Goal: Task Accomplishment & Management: Use online tool/utility

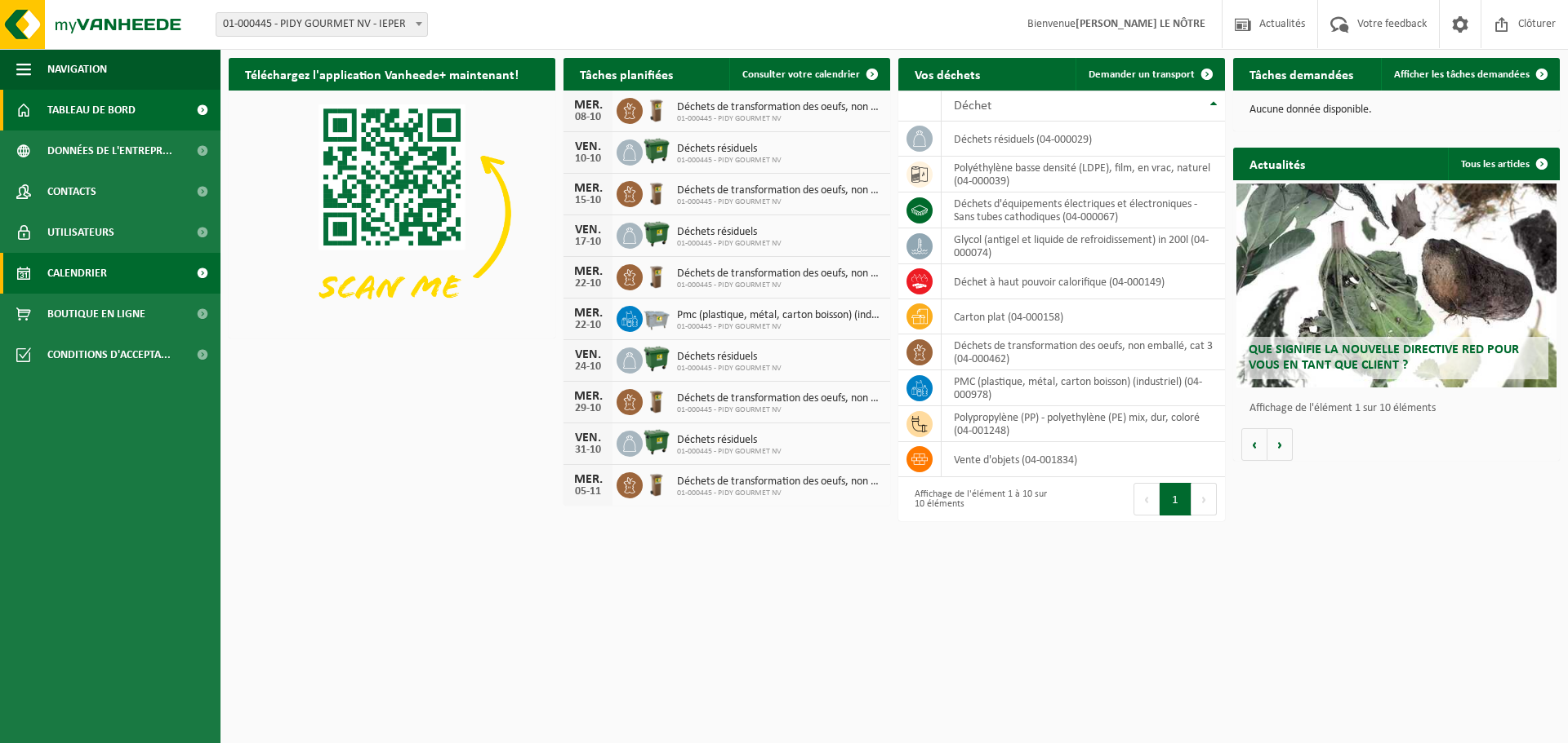
click at [132, 274] on link "Calendrier" at bounding box center [110, 273] width 220 height 40
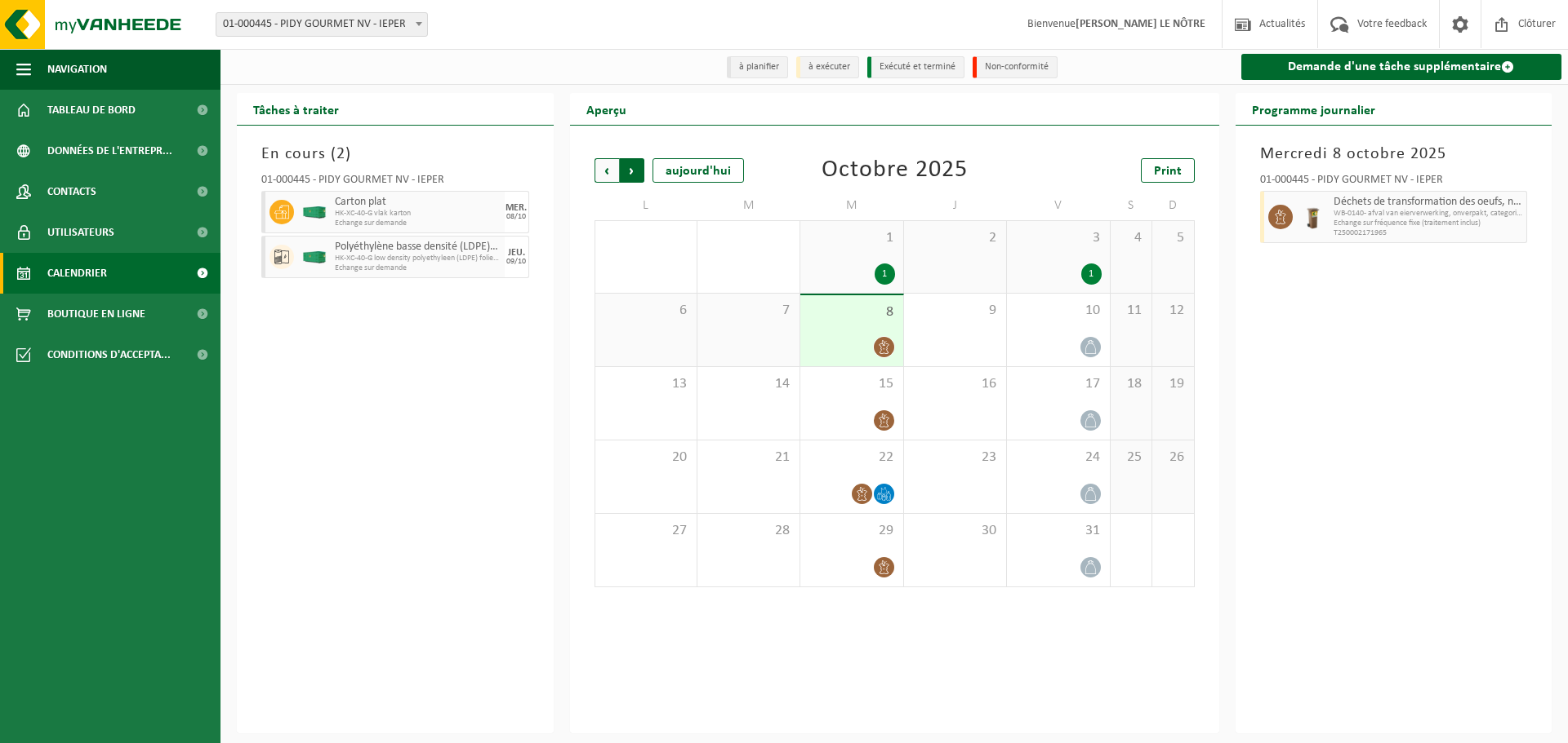
click at [619, 169] on div "Suivant" at bounding box center [632, 171] width 26 height 25
click at [613, 167] on span "Précédent" at bounding box center [607, 171] width 25 height 25
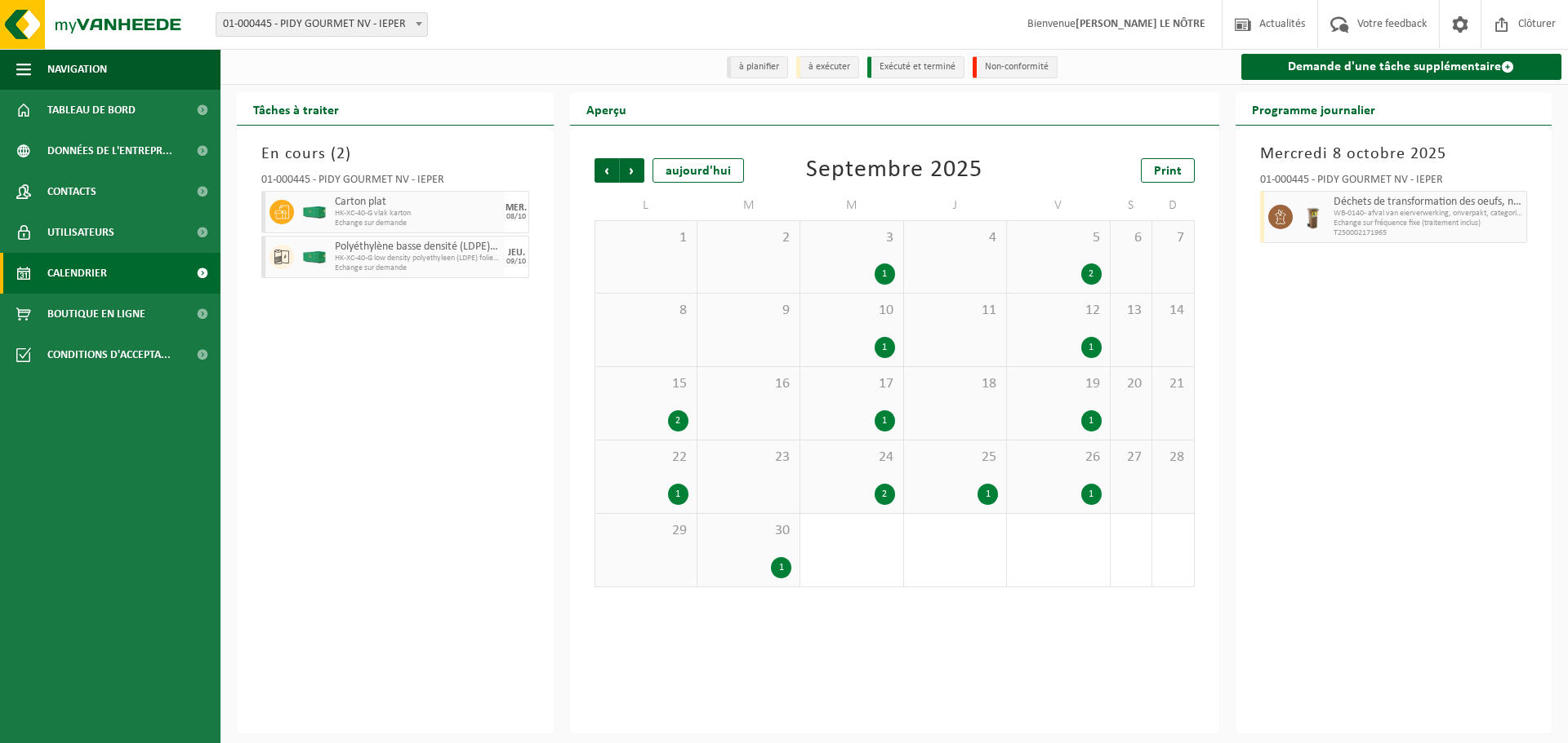
click at [1085, 488] on div "1" at bounding box center [1091, 495] width 20 height 21
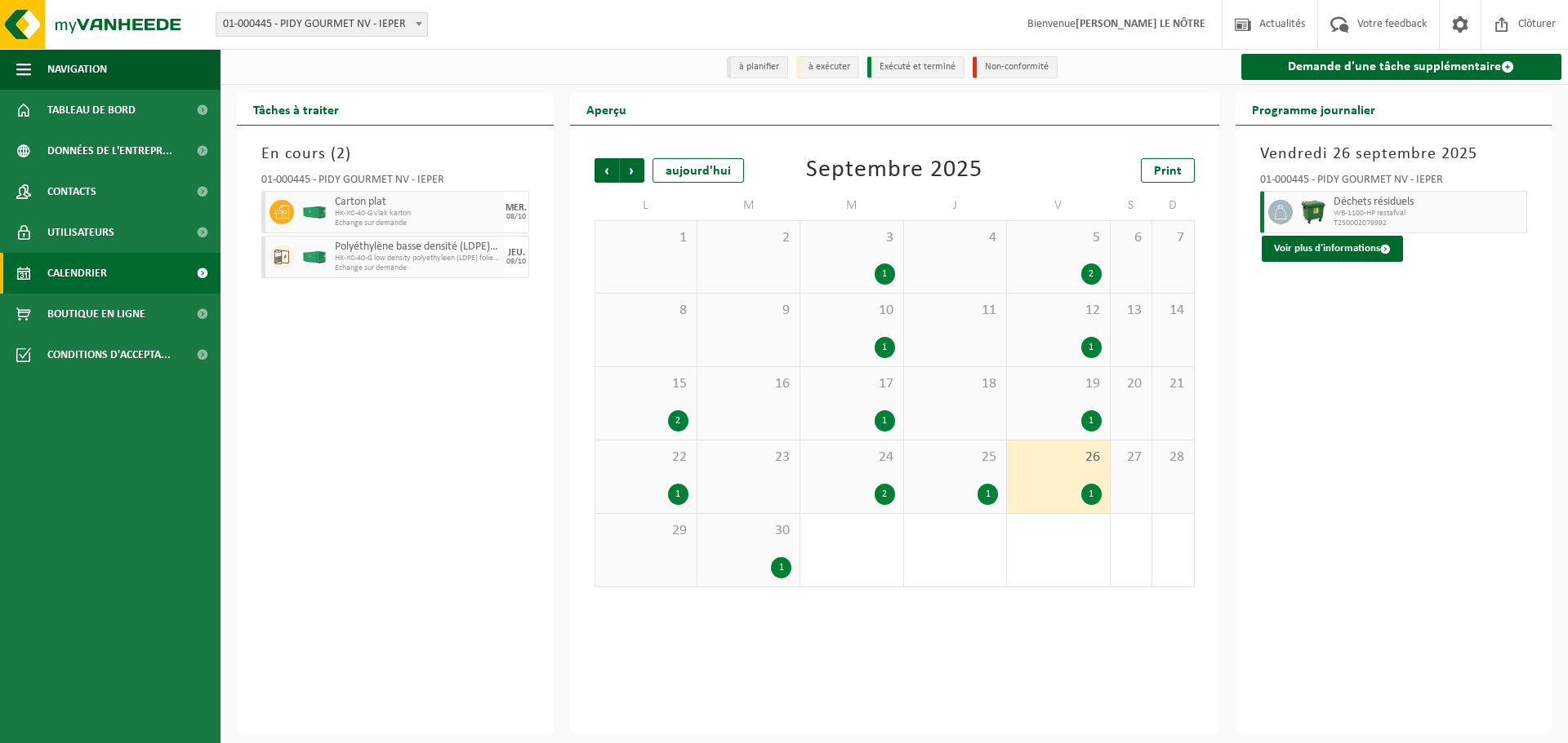
click at [1069, 426] on div "1" at bounding box center [1057, 421] width 85 height 21
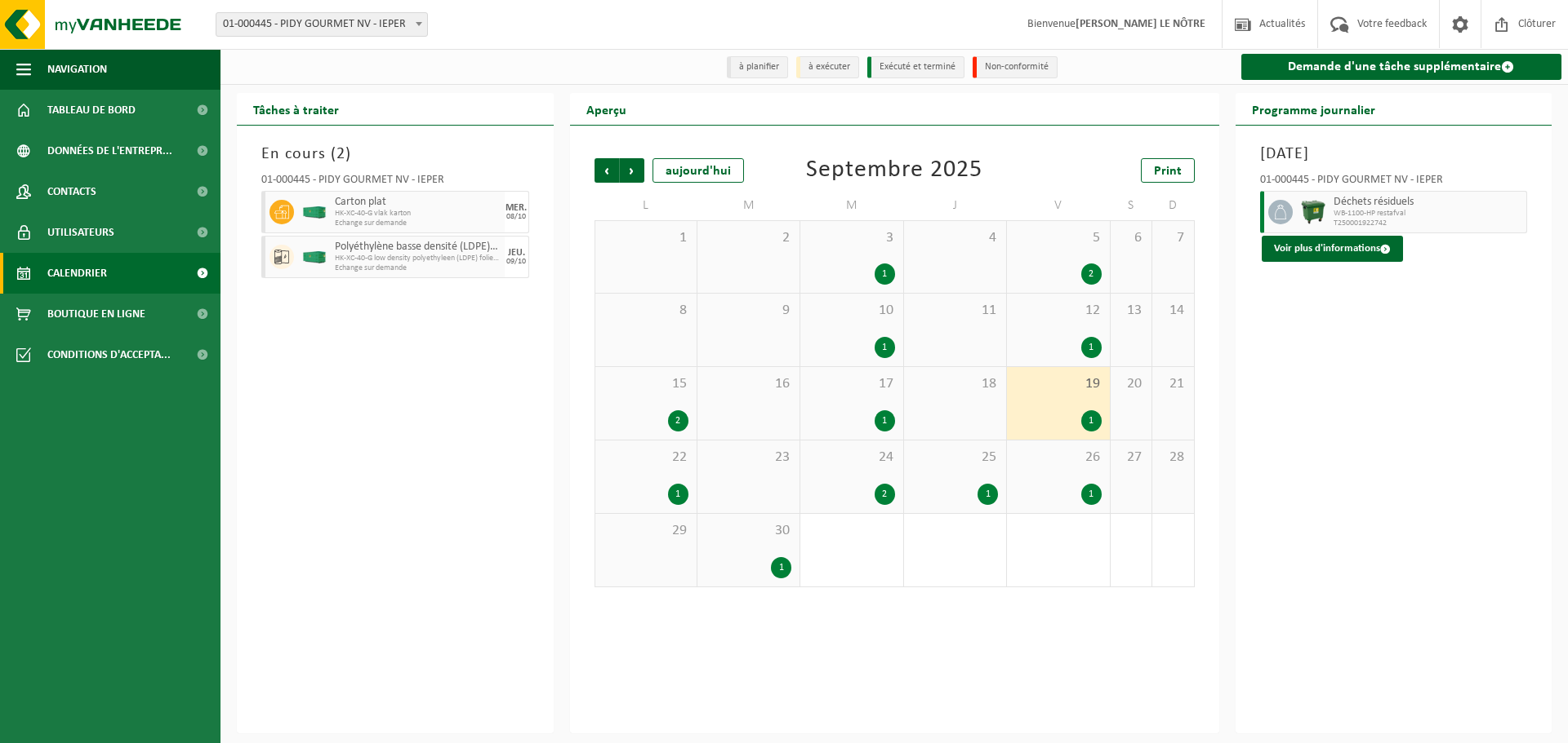
click at [1009, 489] on div "26 1" at bounding box center [1058, 477] width 102 height 72
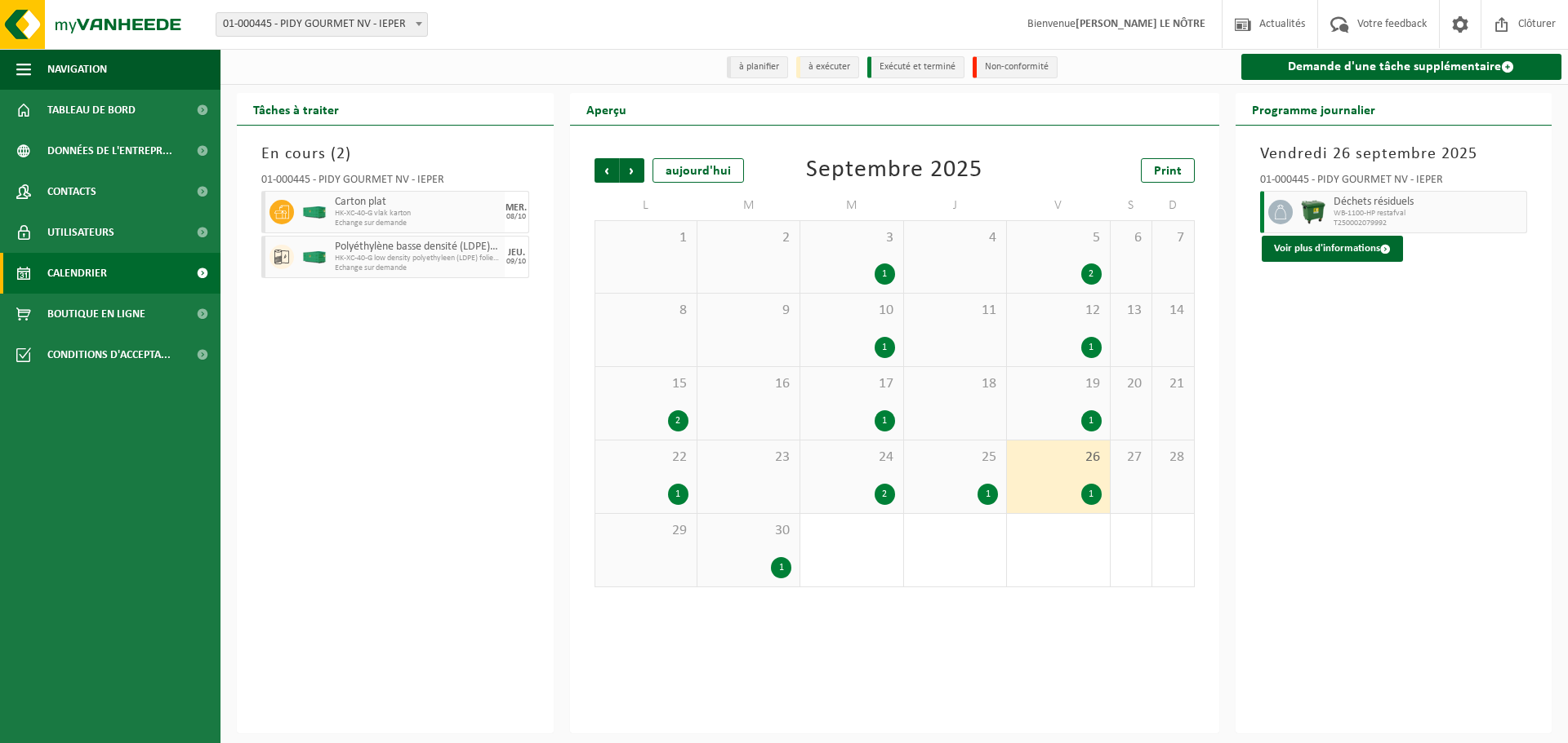
click at [965, 496] on div "1" at bounding box center [954, 495] width 85 height 21
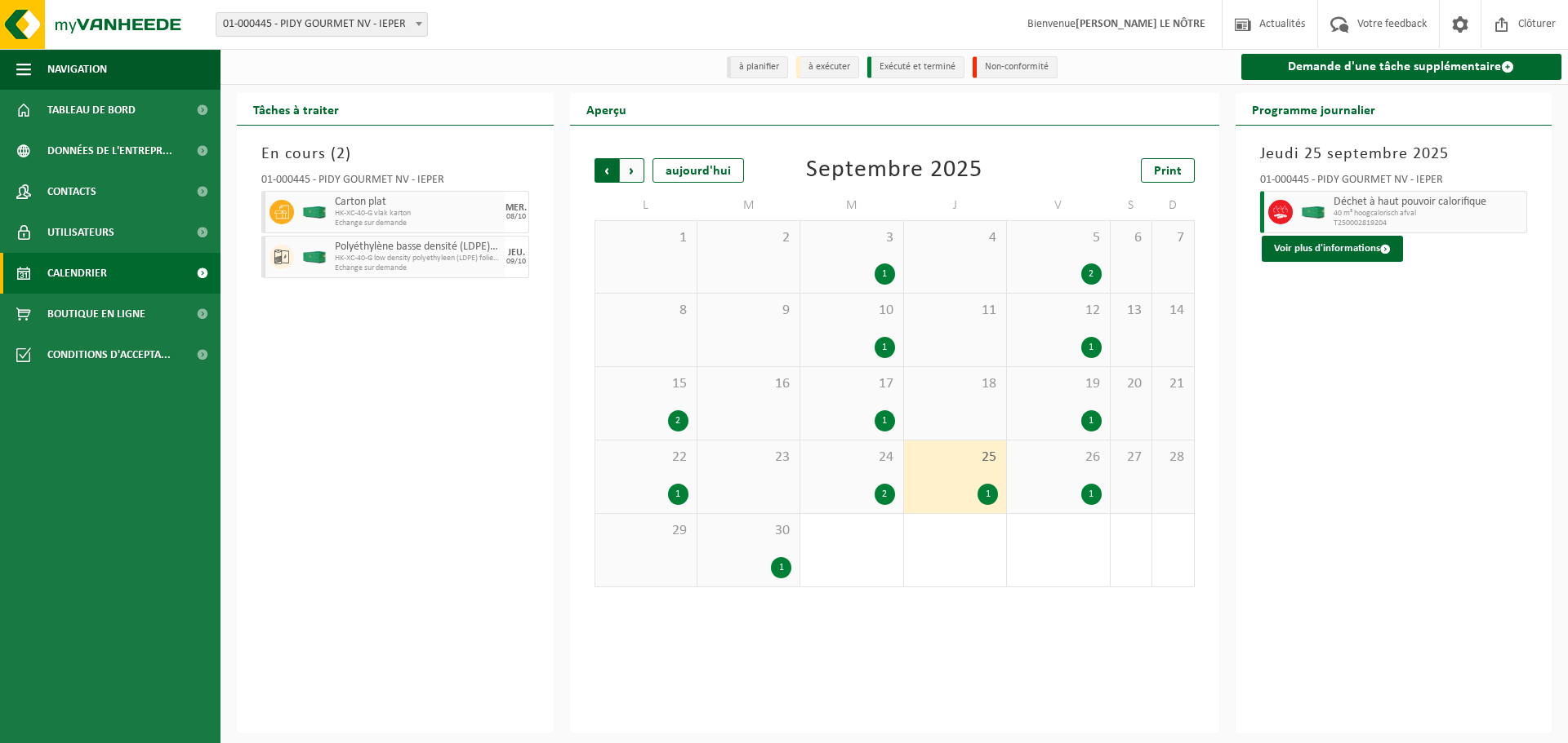
click at [637, 173] on span "Suivant" at bounding box center [632, 171] width 25 height 25
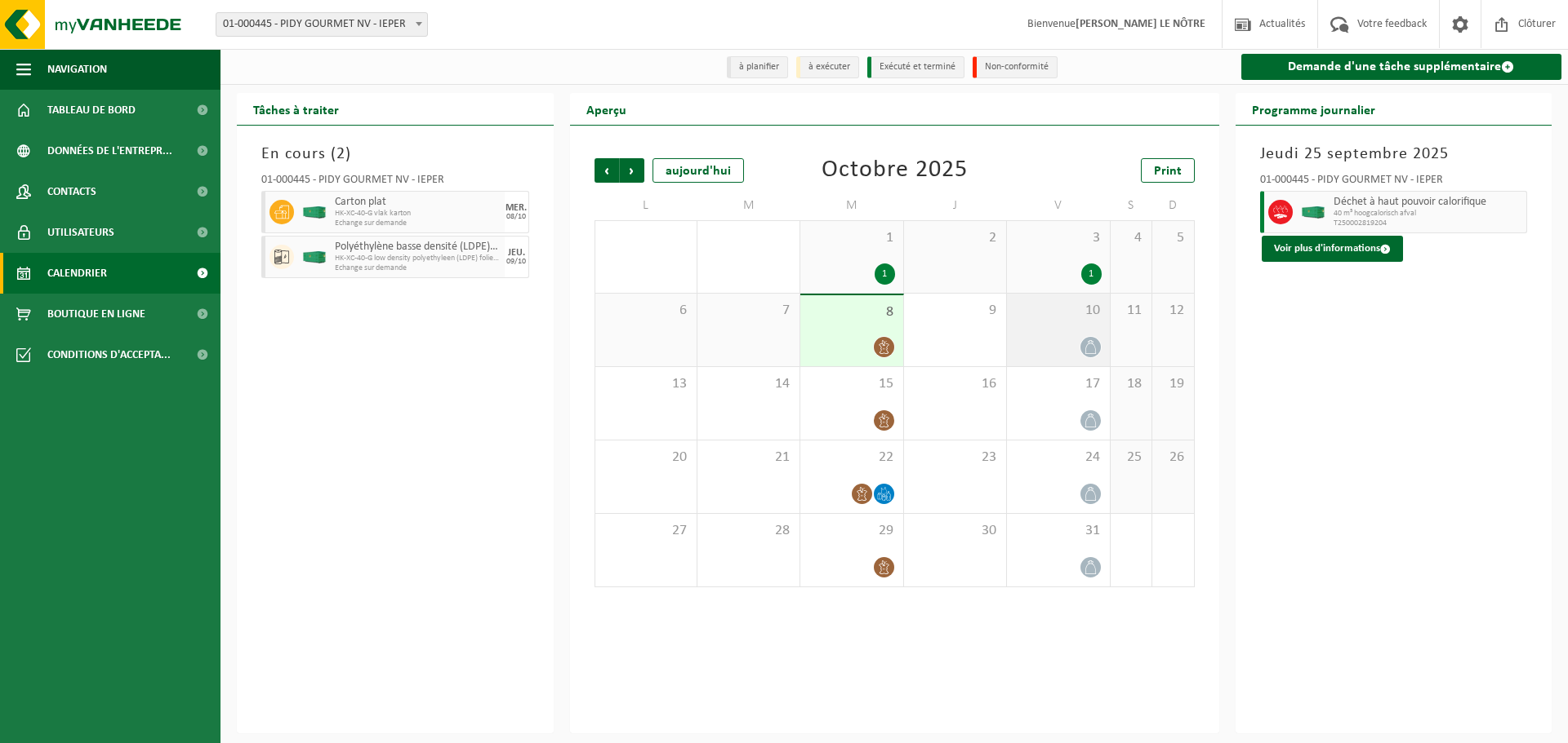
click at [1044, 358] on div at bounding box center [1057, 347] width 85 height 22
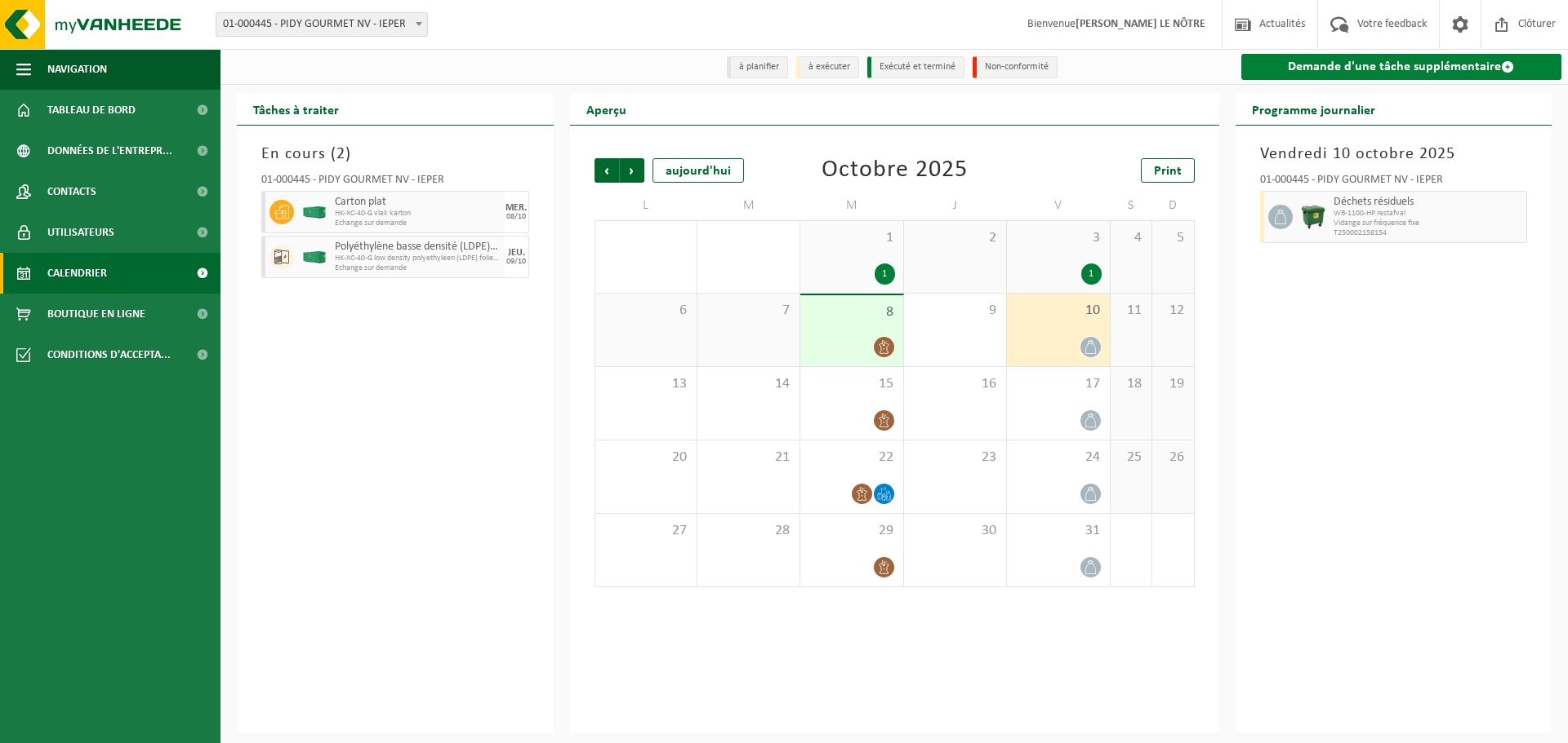
click at [1312, 70] on link "Demande d'une tâche supplémentaire" at bounding box center [1402, 67] width 321 height 26
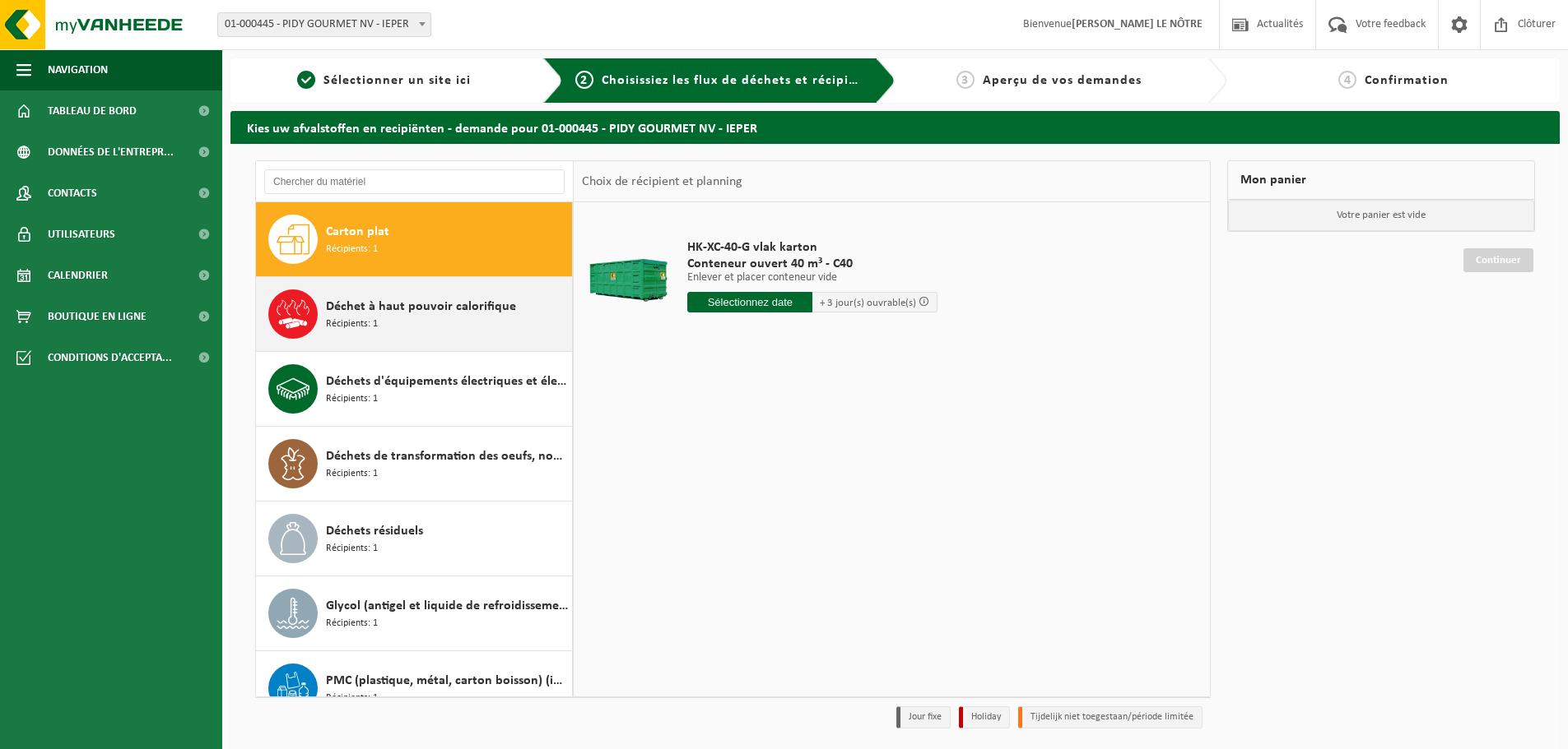
click at [416, 310] on span "Déchet à haut pouvoir calorifique" at bounding box center [421, 307] width 190 height 20
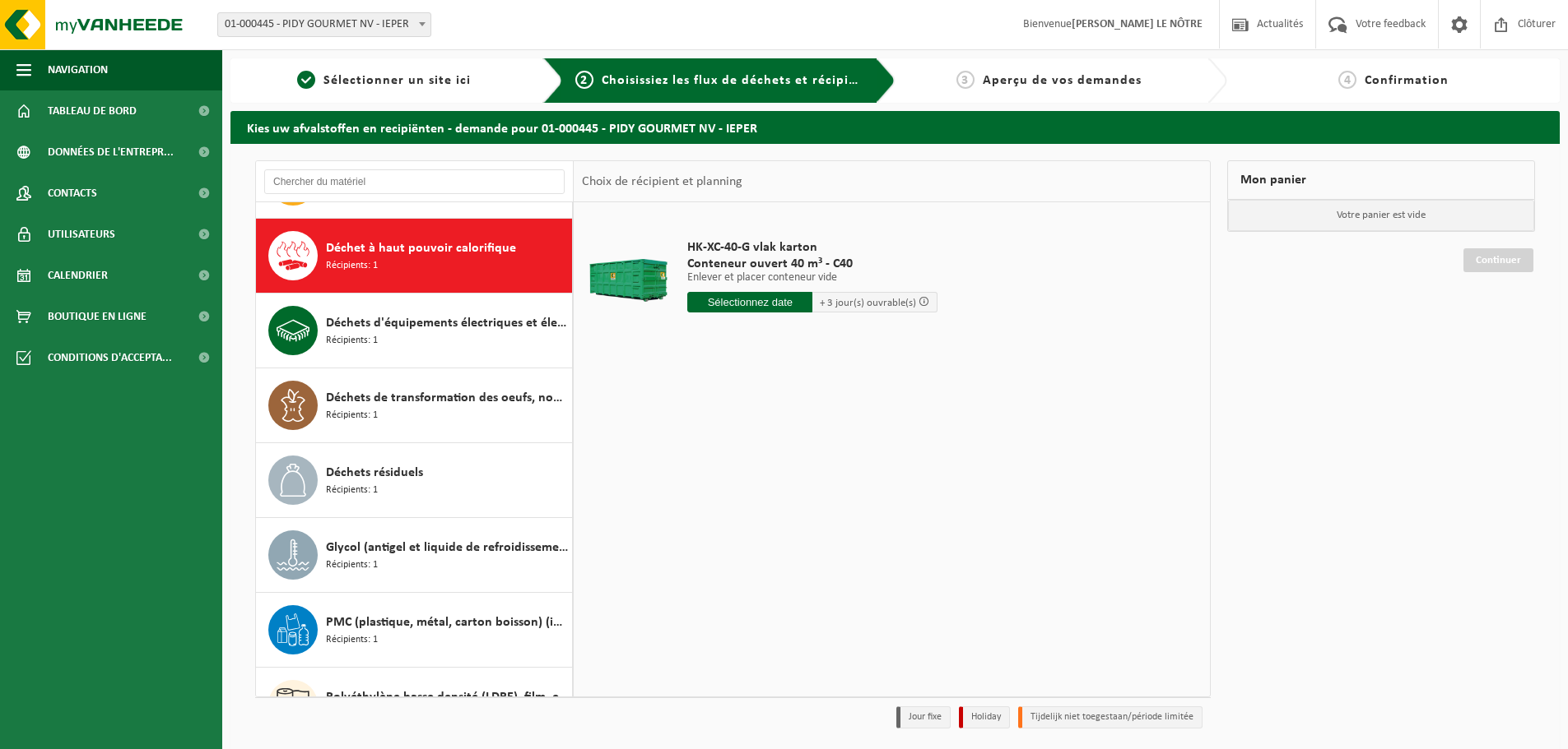
scroll to position [75, 0]
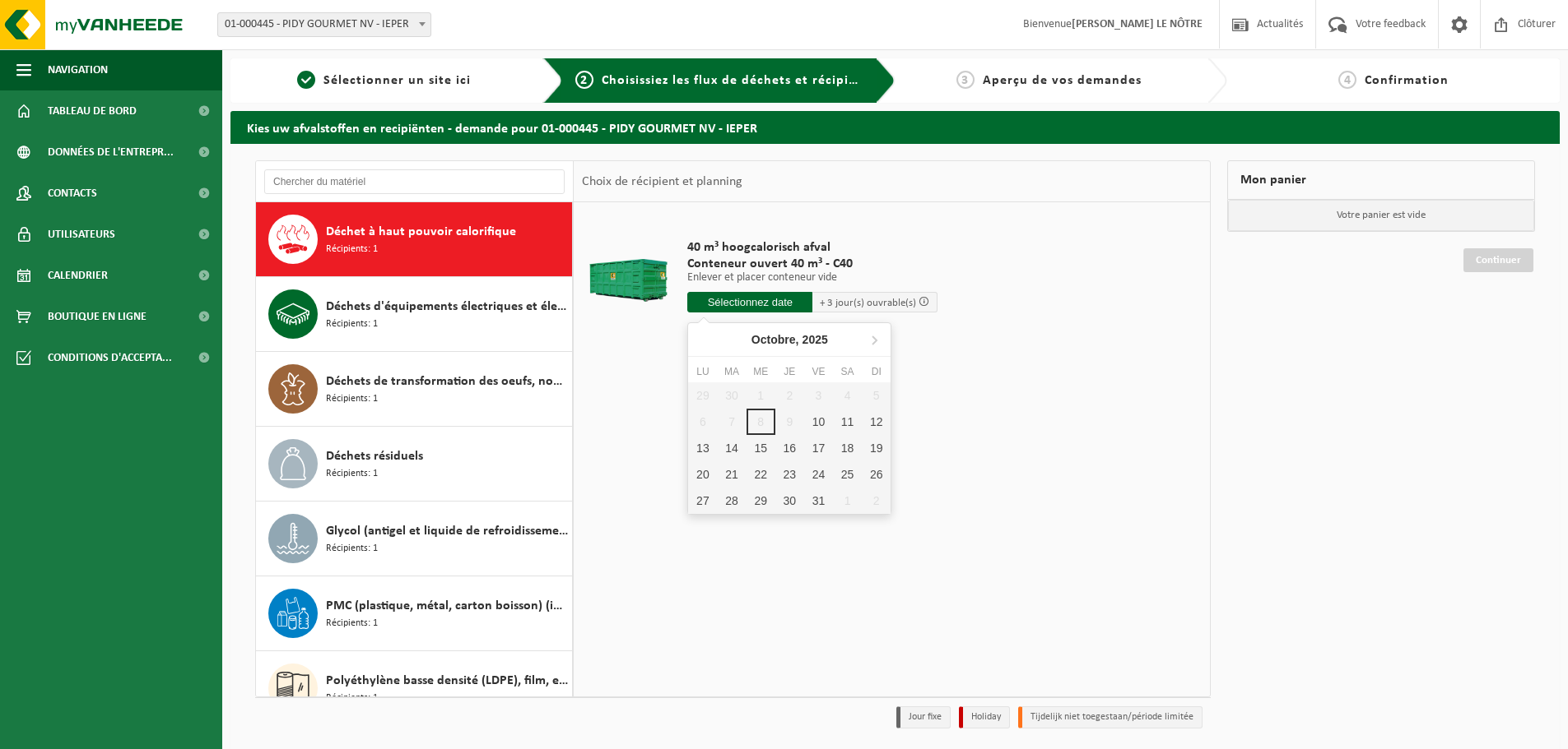
click at [741, 300] on input "text" at bounding box center [749, 302] width 125 height 20
click at [816, 421] on div "10" at bounding box center [819, 422] width 28 height 27
type input "à partir de 2025-10-10"
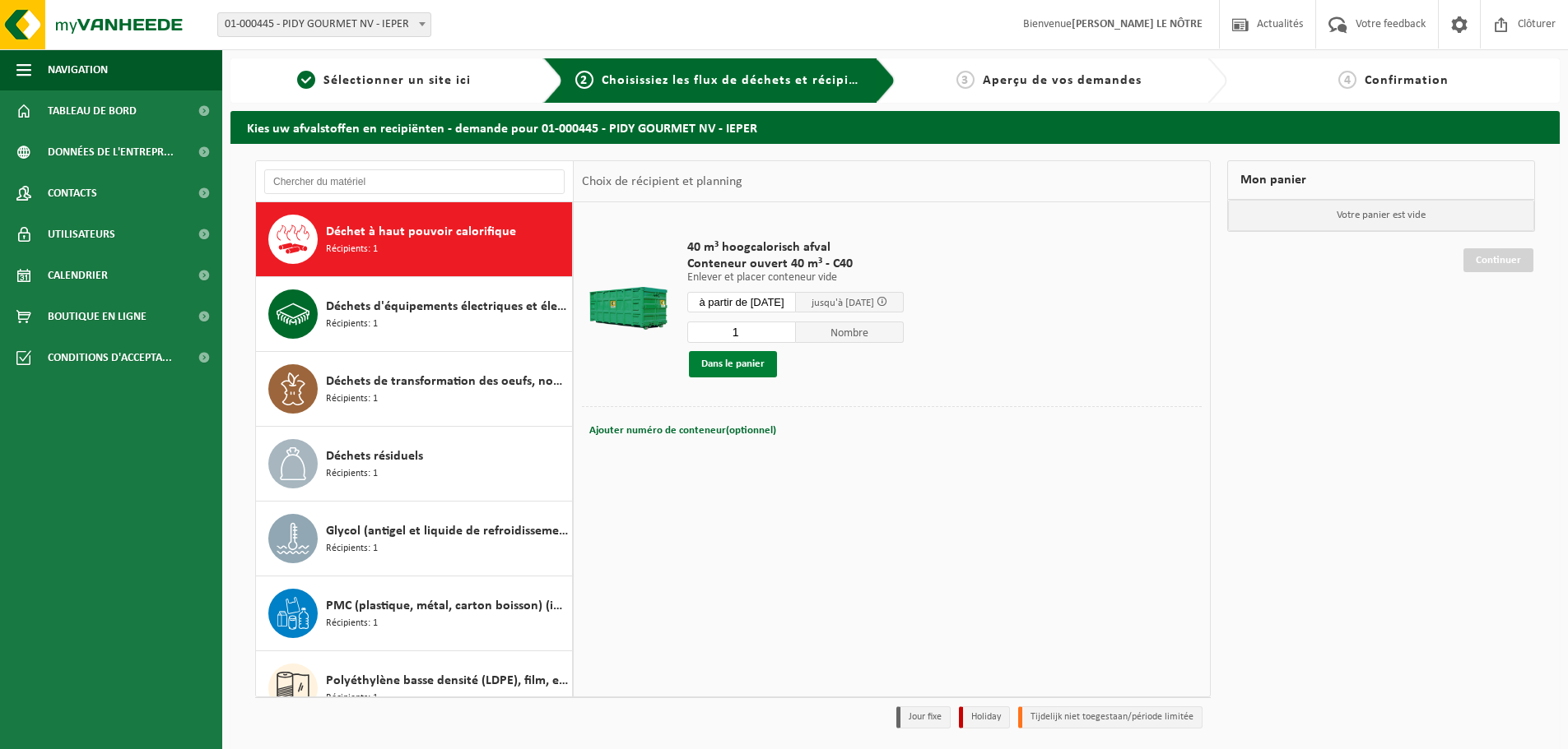
click at [754, 363] on button "Dans le panier" at bounding box center [733, 365] width 88 height 27
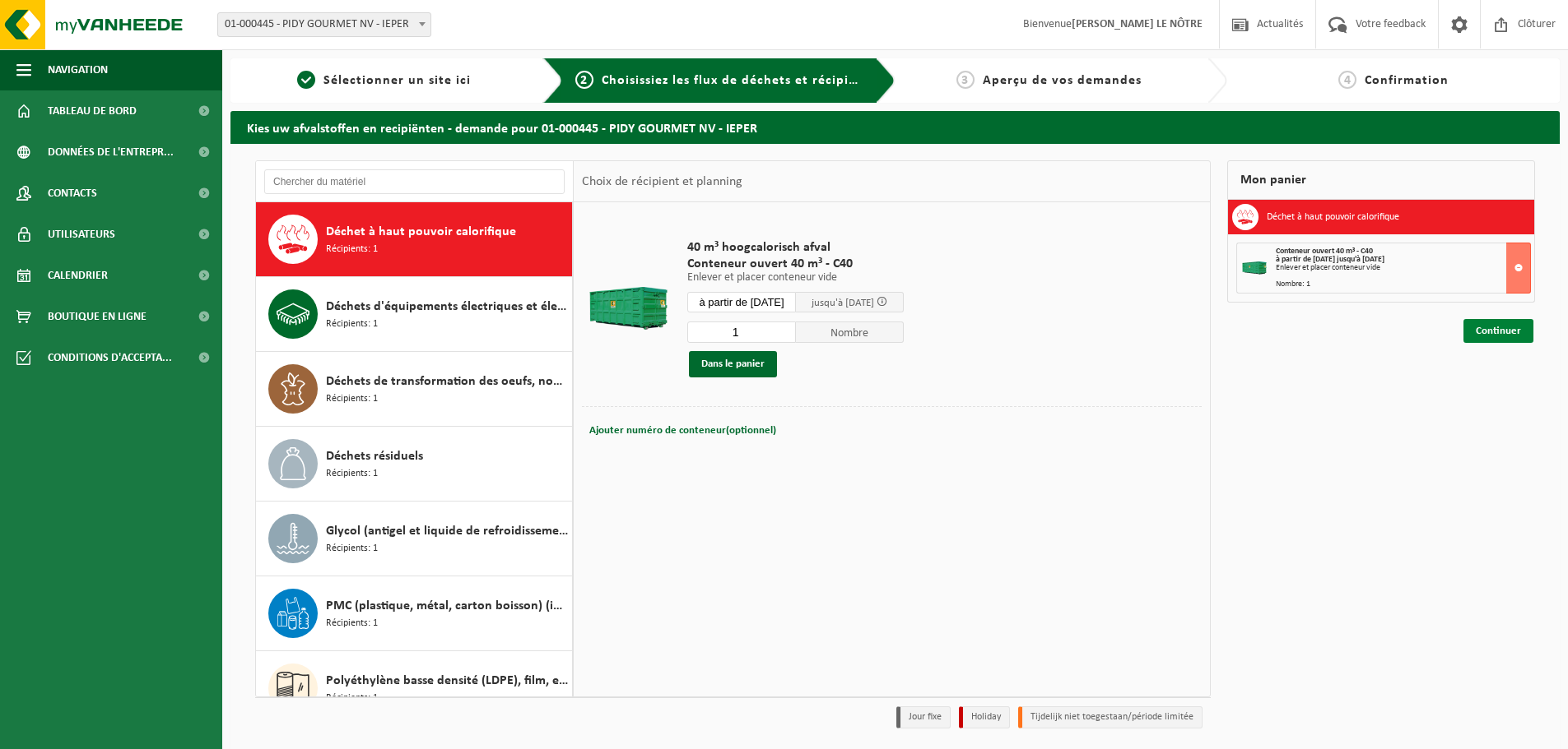
click at [1473, 331] on link "Continuer" at bounding box center [1498, 331] width 70 height 24
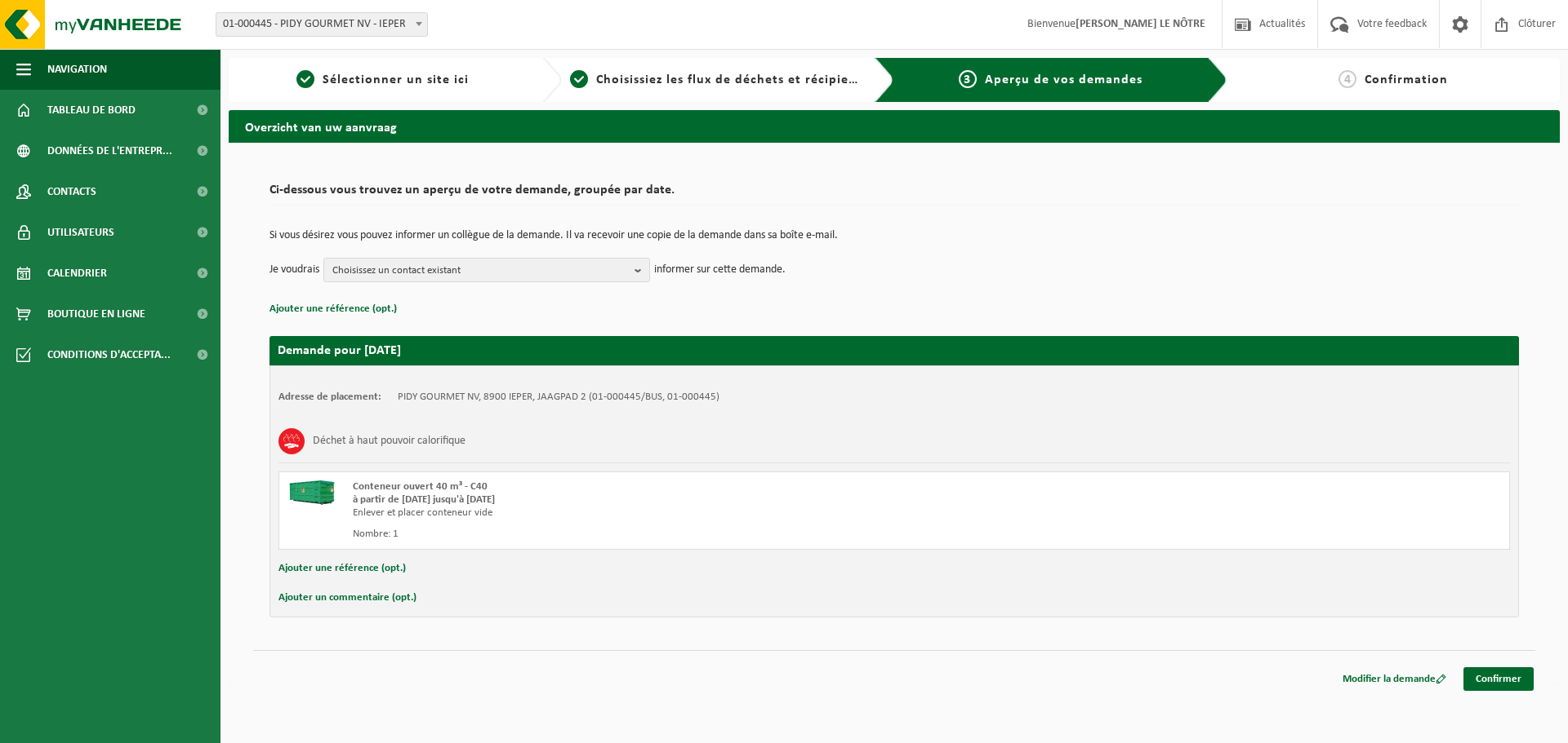
drag, startPoint x: 1520, startPoint y: 703, endPoint x: 1514, endPoint y: 693, distance: 11.7
click at [1520, 703] on html "Site: 01-000445 - PIDY GOURMET NV - IEPER 01-000445 - PIDY GOURMET NV - IEPER B…" at bounding box center [784, 372] width 1568 height 743
click at [1513, 690] on link "Confirmer" at bounding box center [1498, 679] width 70 height 24
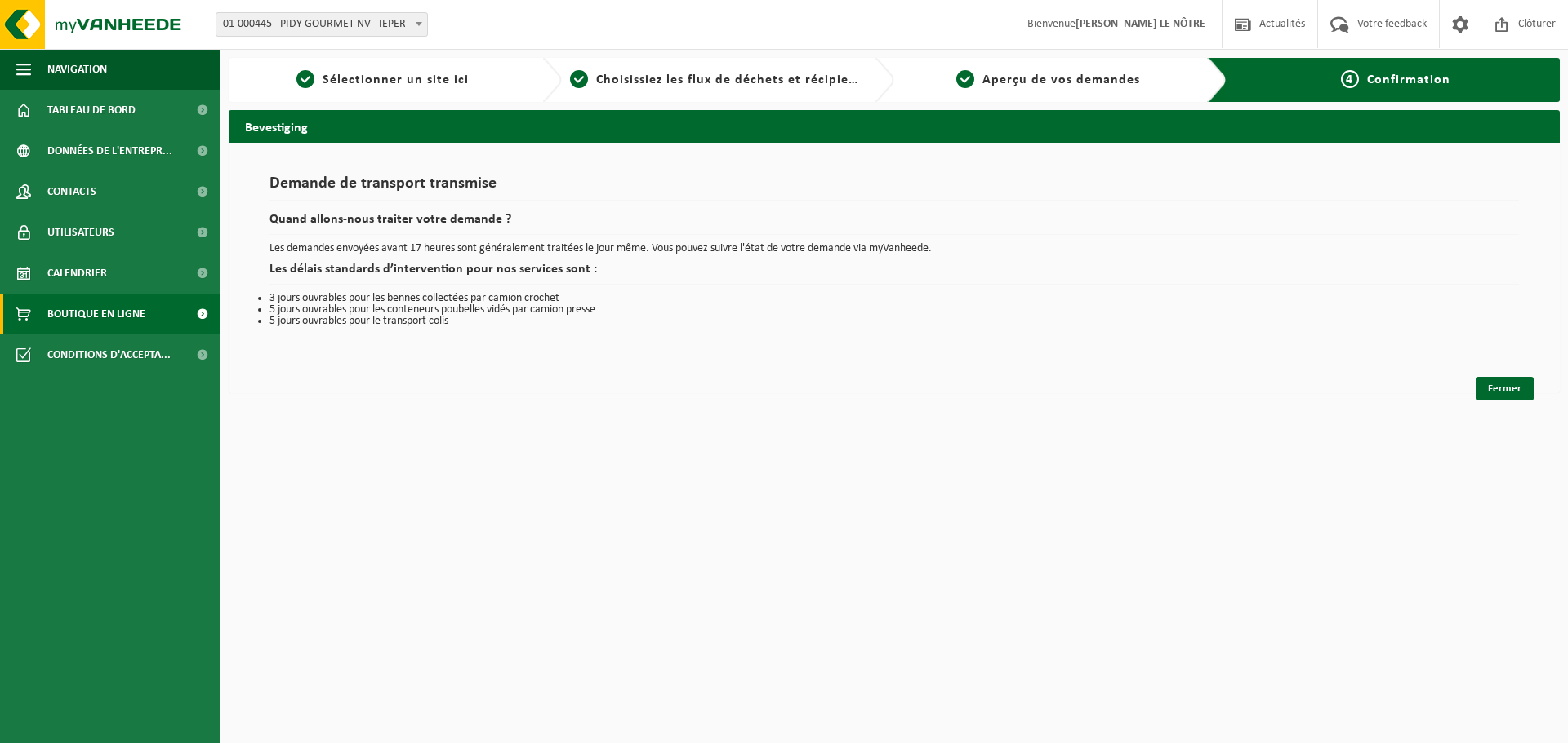
click at [145, 313] on link "Boutique en ligne" at bounding box center [110, 314] width 220 height 40
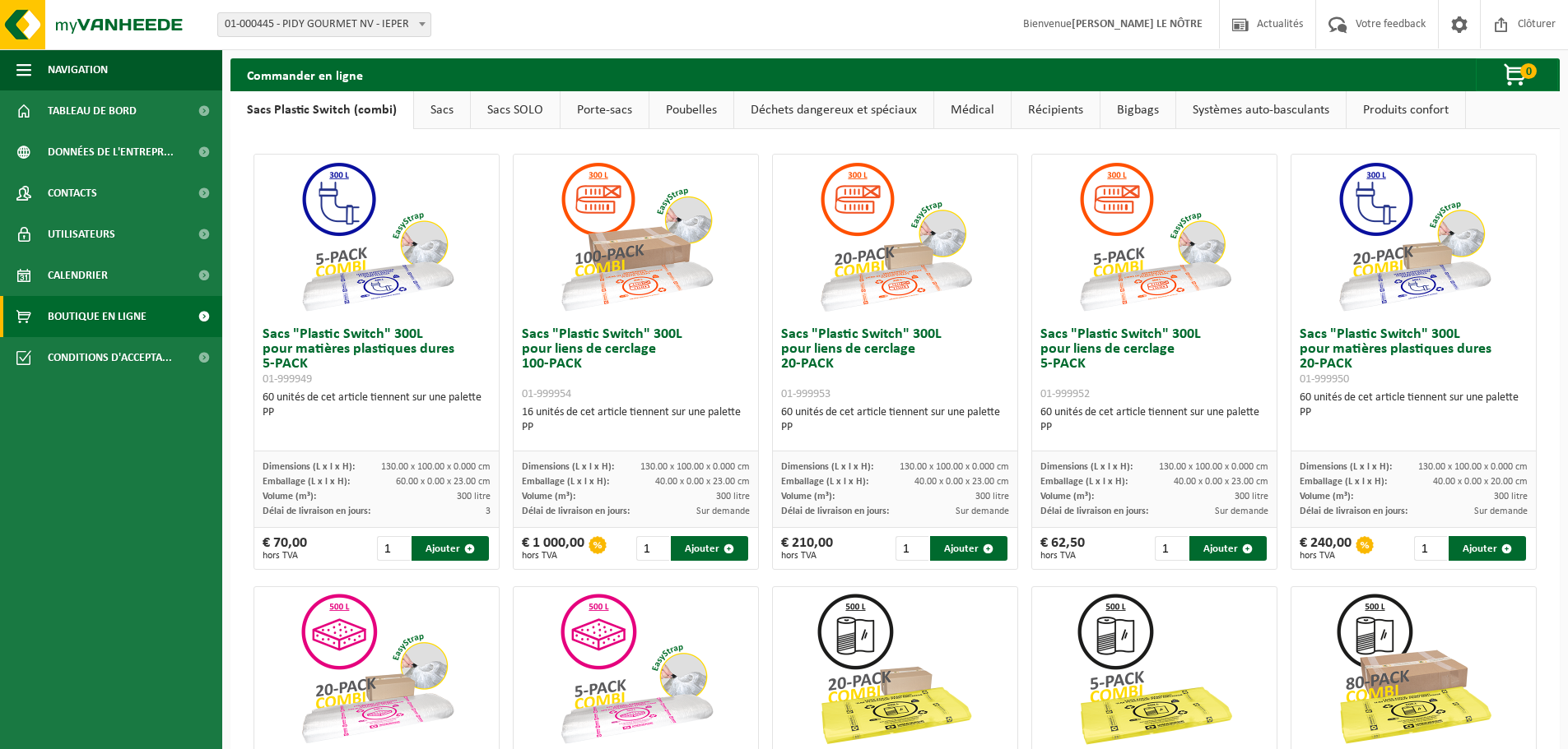
click at [133, 274] on link "Calendrier" at bounding box center [111, 275] width 222 height 41
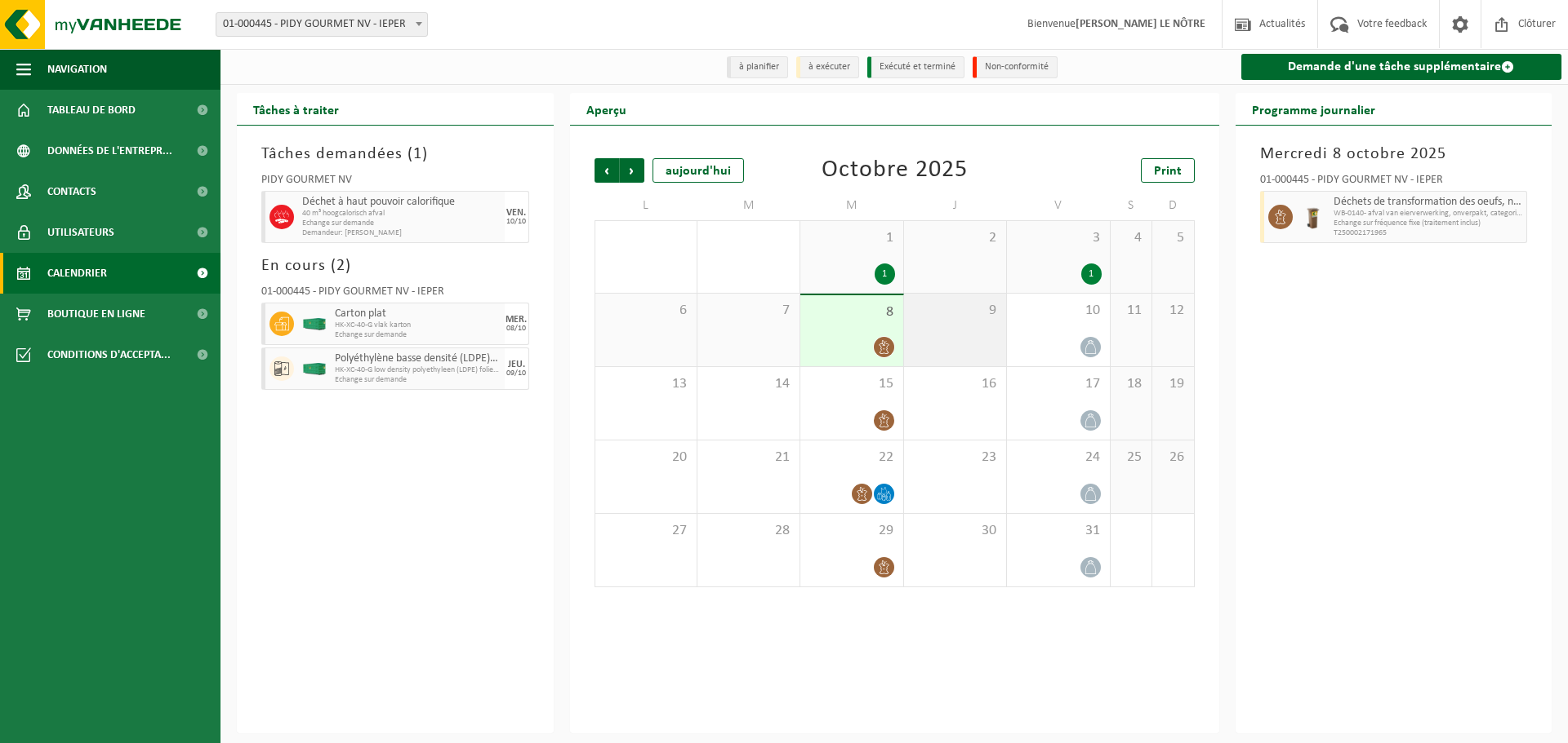
click at [968, 326] on div "9" at bounding box center [955, 330] width 102 height 72
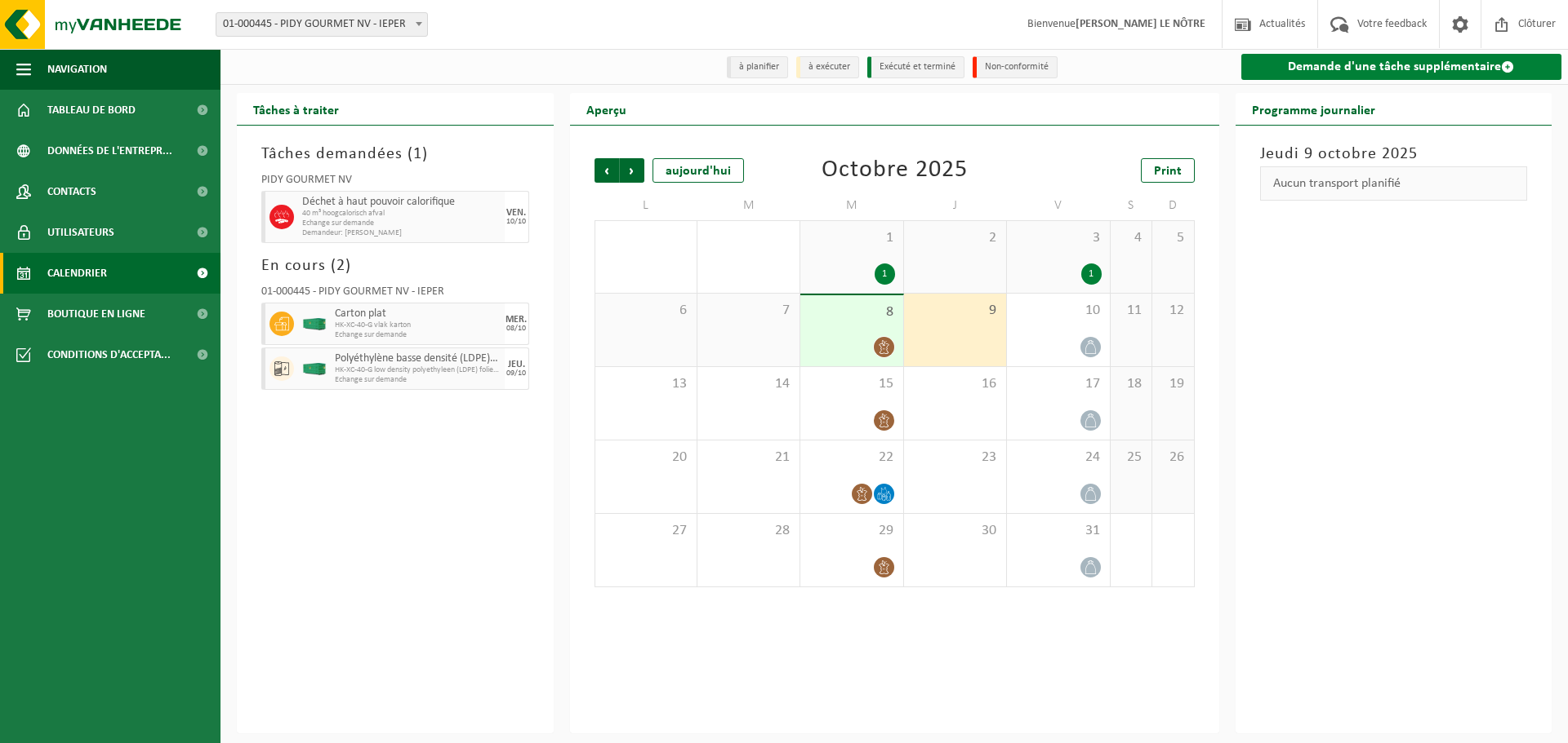
click at [1459, 60] on link "Demande d'une tâche supplémentaire" at bounding box center [1402, 67] width 321 height 26
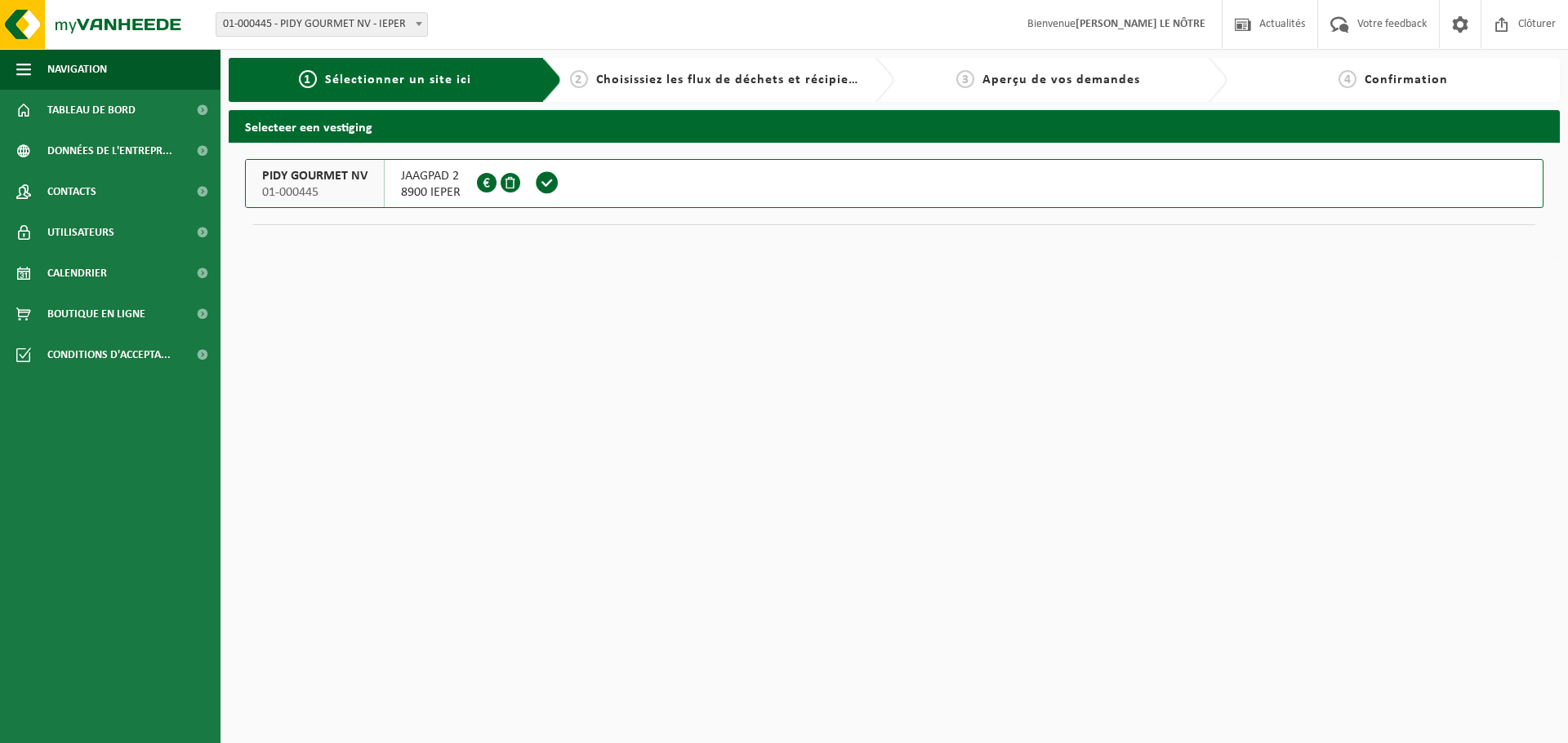
click at [550, 184] on span at bounding box center [547, 183] width 25 height 25
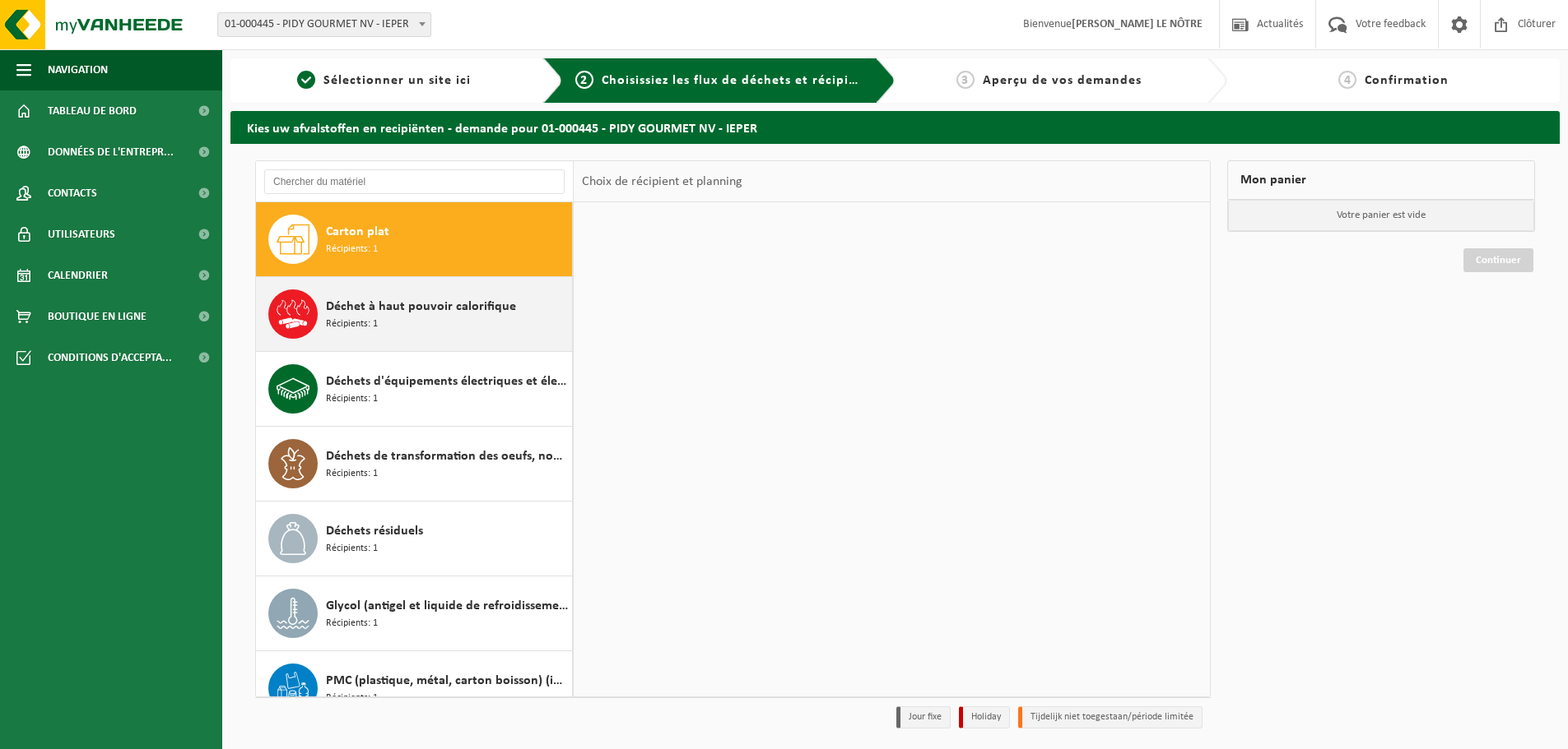
click at [492, 296] on div "Déchet à haut pouvoir calorifique Récipients: 1" at bounding box center [447, 314] width 242 height 50
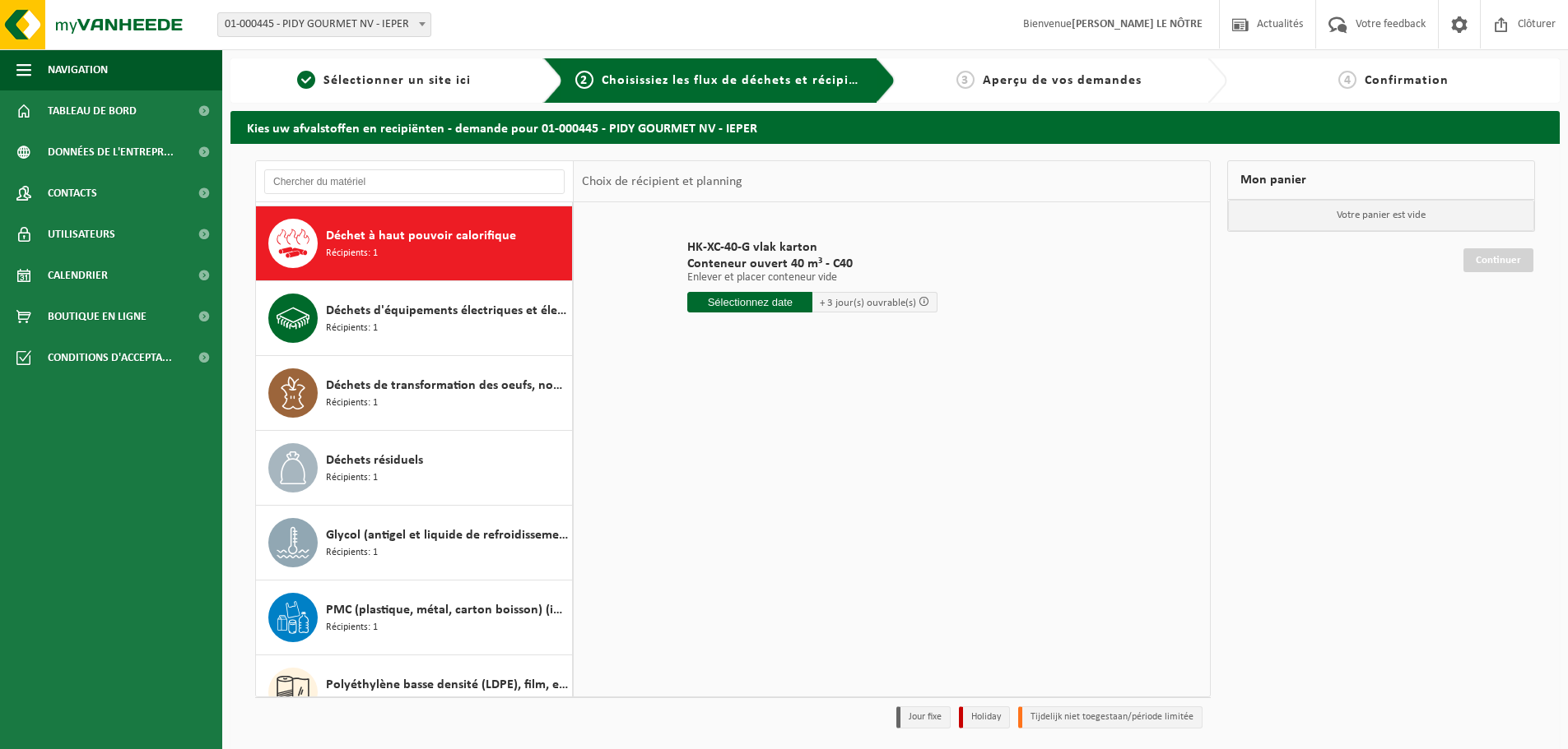
scroll to position [75, 0]
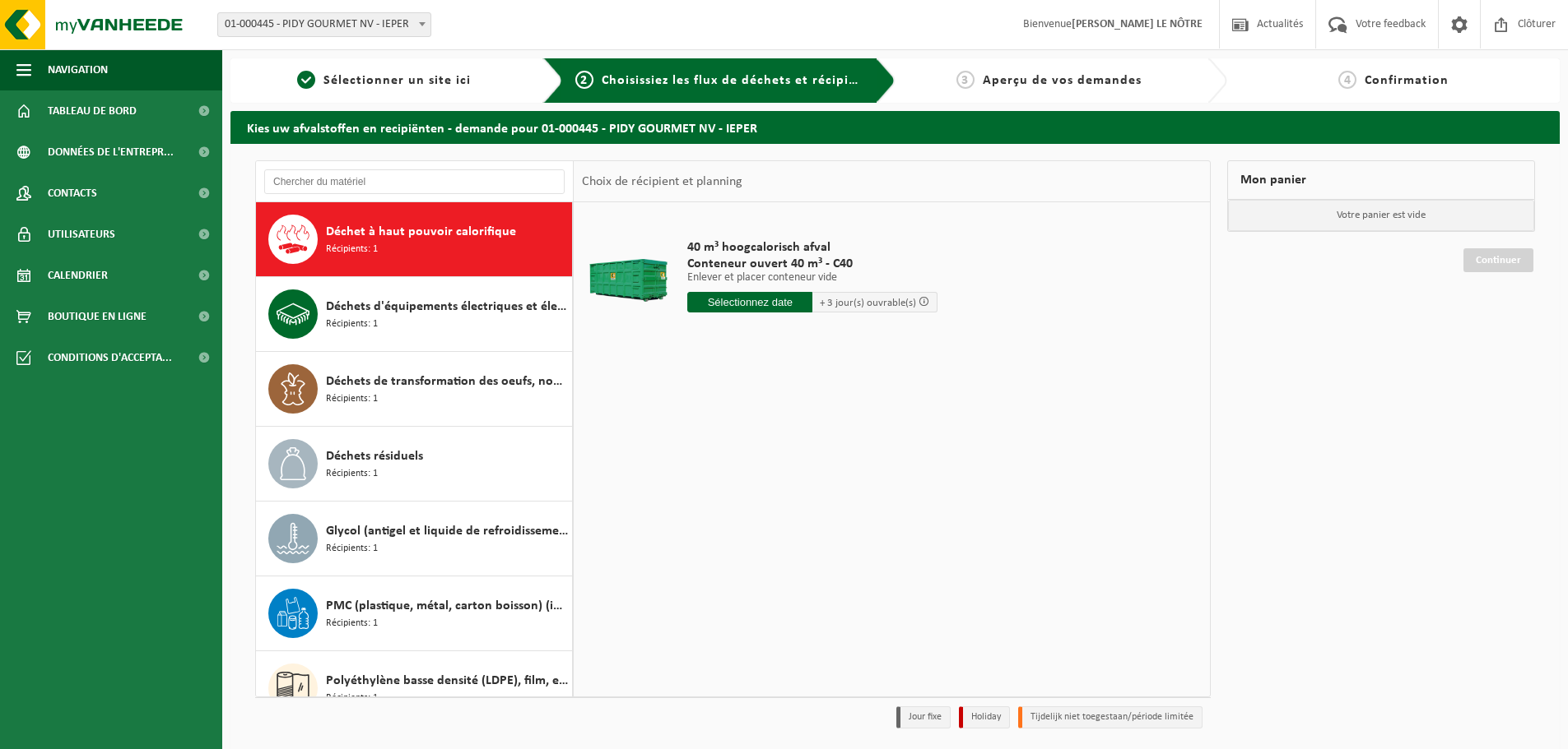
click at [756, 303] on input "text" at bounding box center [749, 302] width 125 height 20
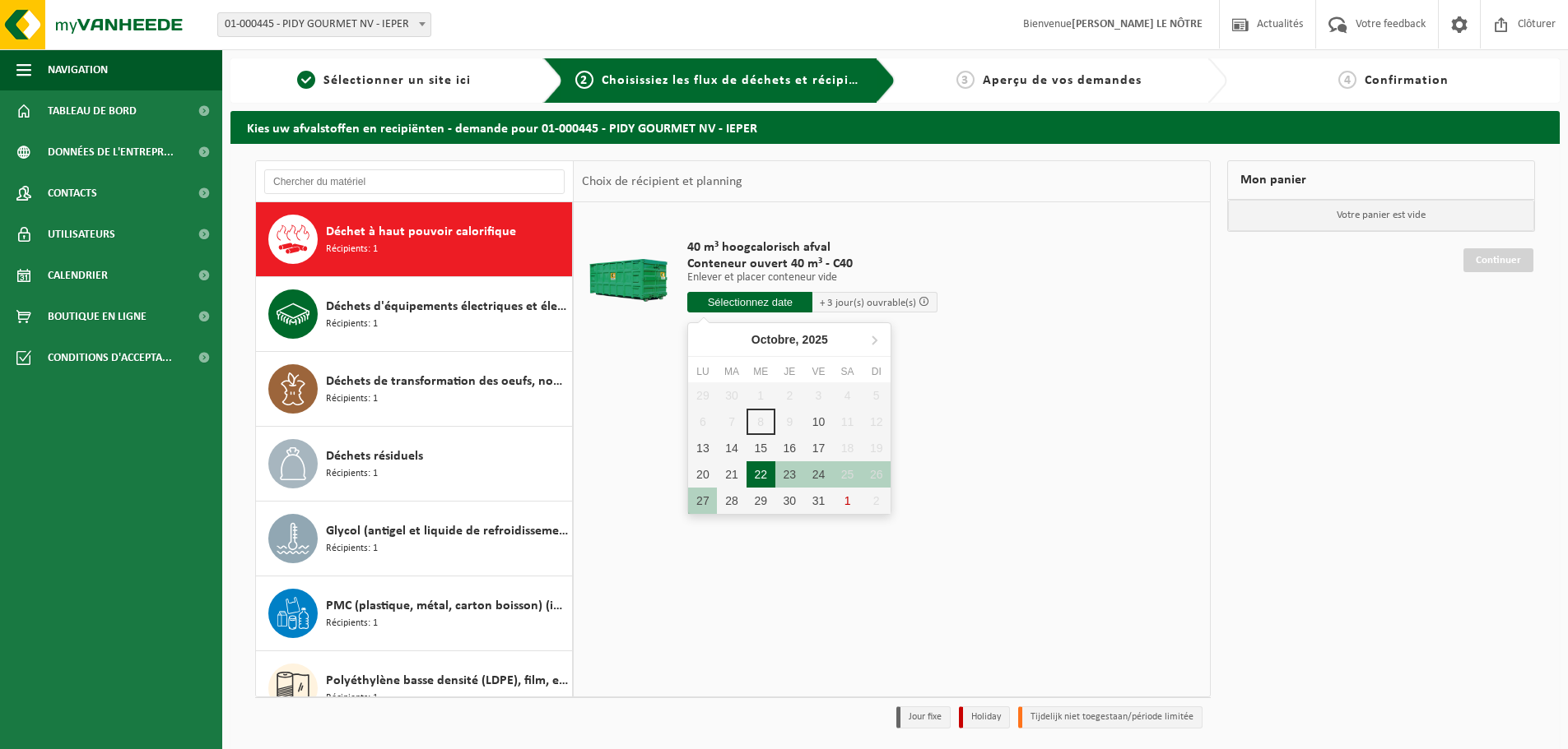
click at [760, 477] on div "22" at bounding box center [761, 475] width 28 height 27
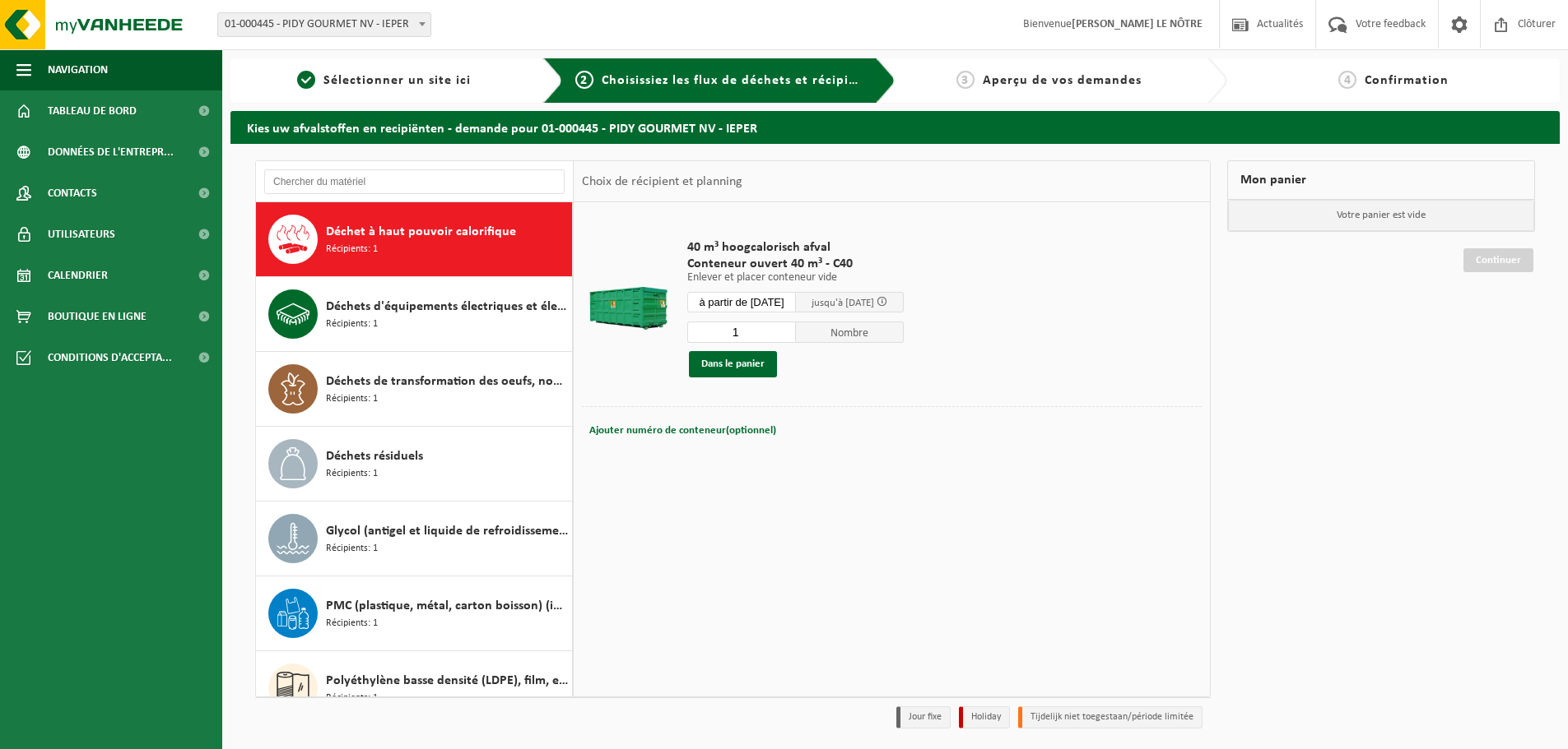
click at [844, 333] on span "Nombre" at bounding box center [850, 332] width 108 height 21
click at [796, 335] on input "1" at bounding box center [741, 332] width 108 height 21
click at [859, 305] on span "jusqu'à [DATE]" at bounding box center [843, 304] width 62 height 11
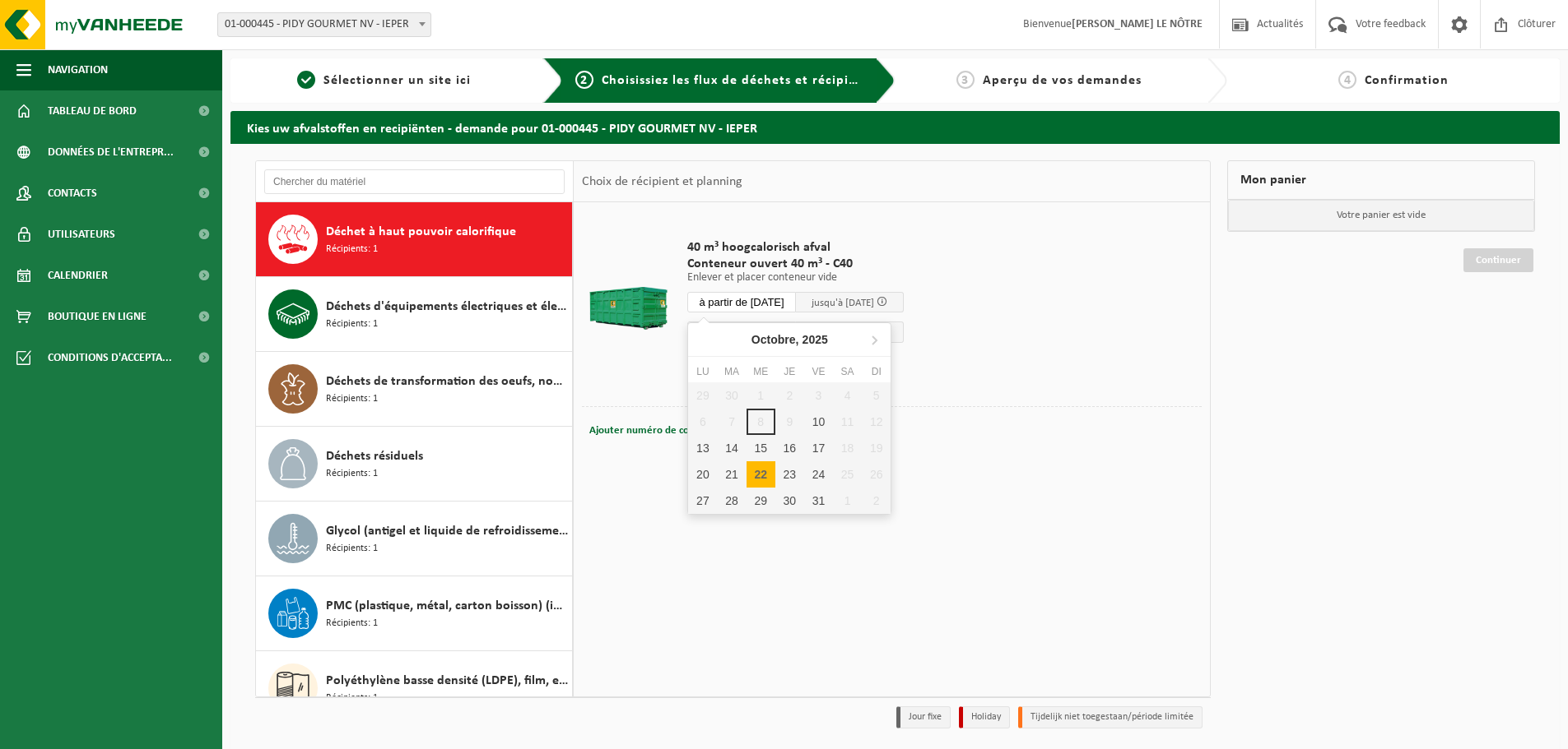
click at [794, 310] on input "à partir de [DATE]" at bounding box center [741, 302] width 108 height 20
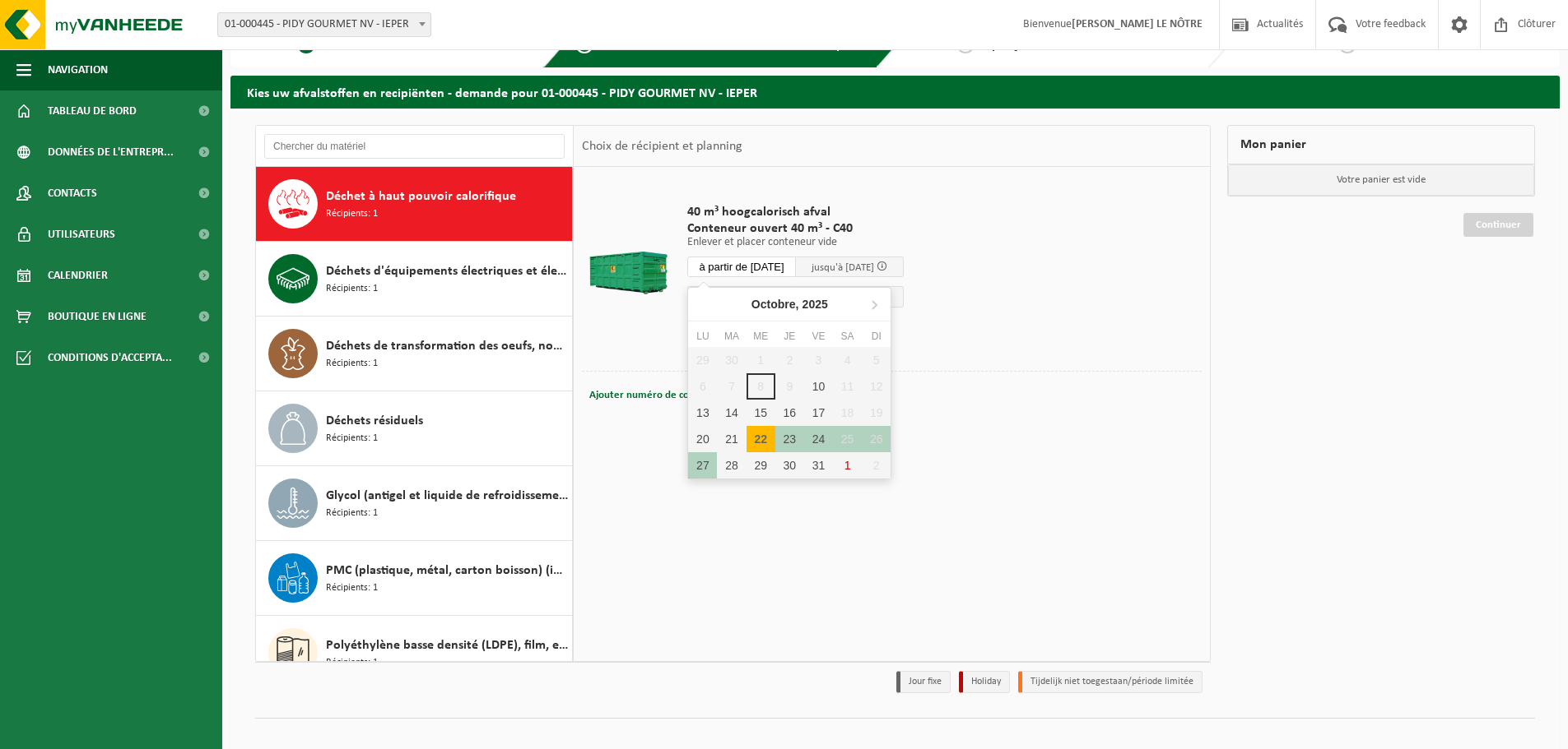
scroll to position [54, 0]
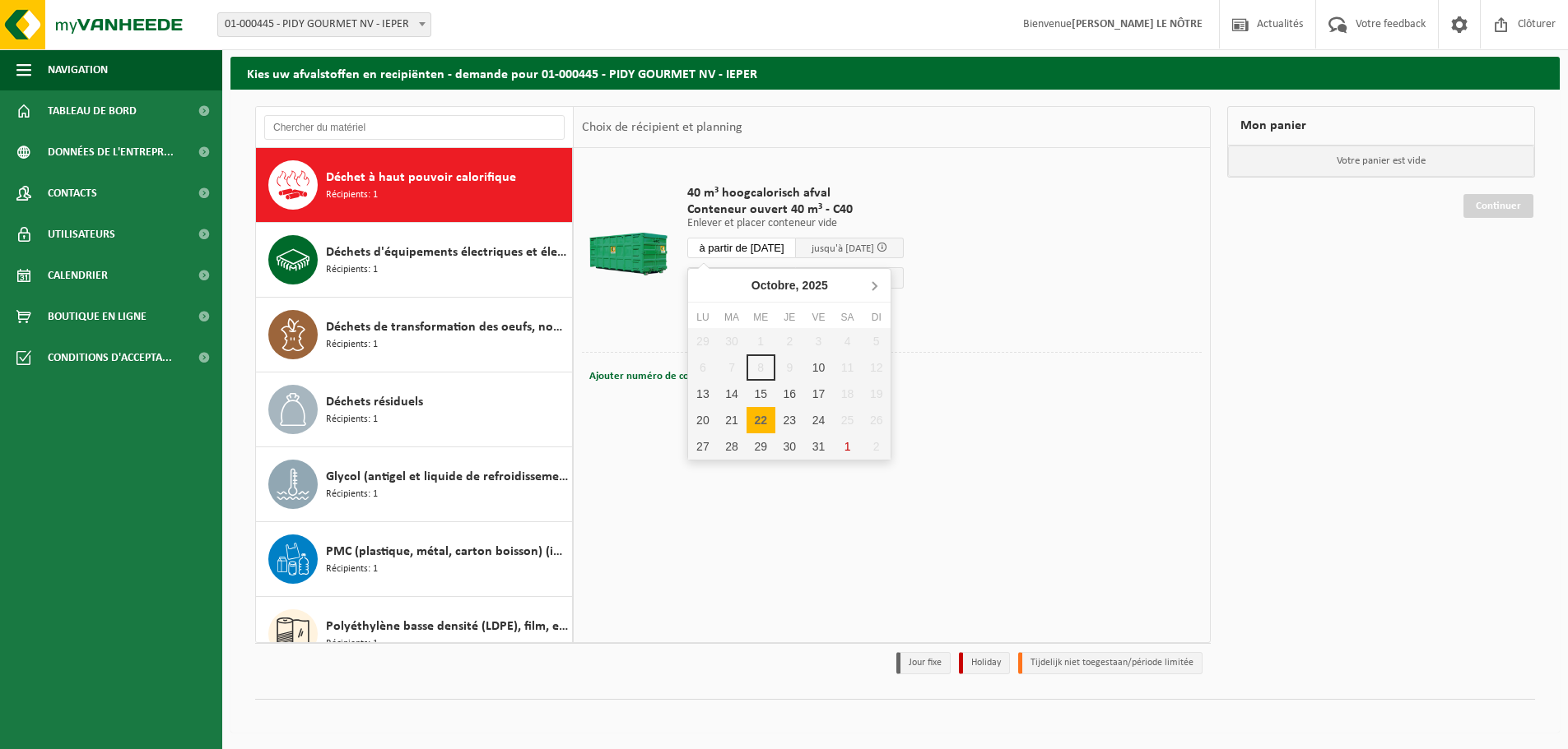
click at [874, 288] on icon at bounding box center [875, 286] width 27 height 27
click at [704, 283] on icon at bounding box center [703, 286] width 4 height 8
click at [791, 421] on div "23" at bounding box center [789, 421] width 28 height 27
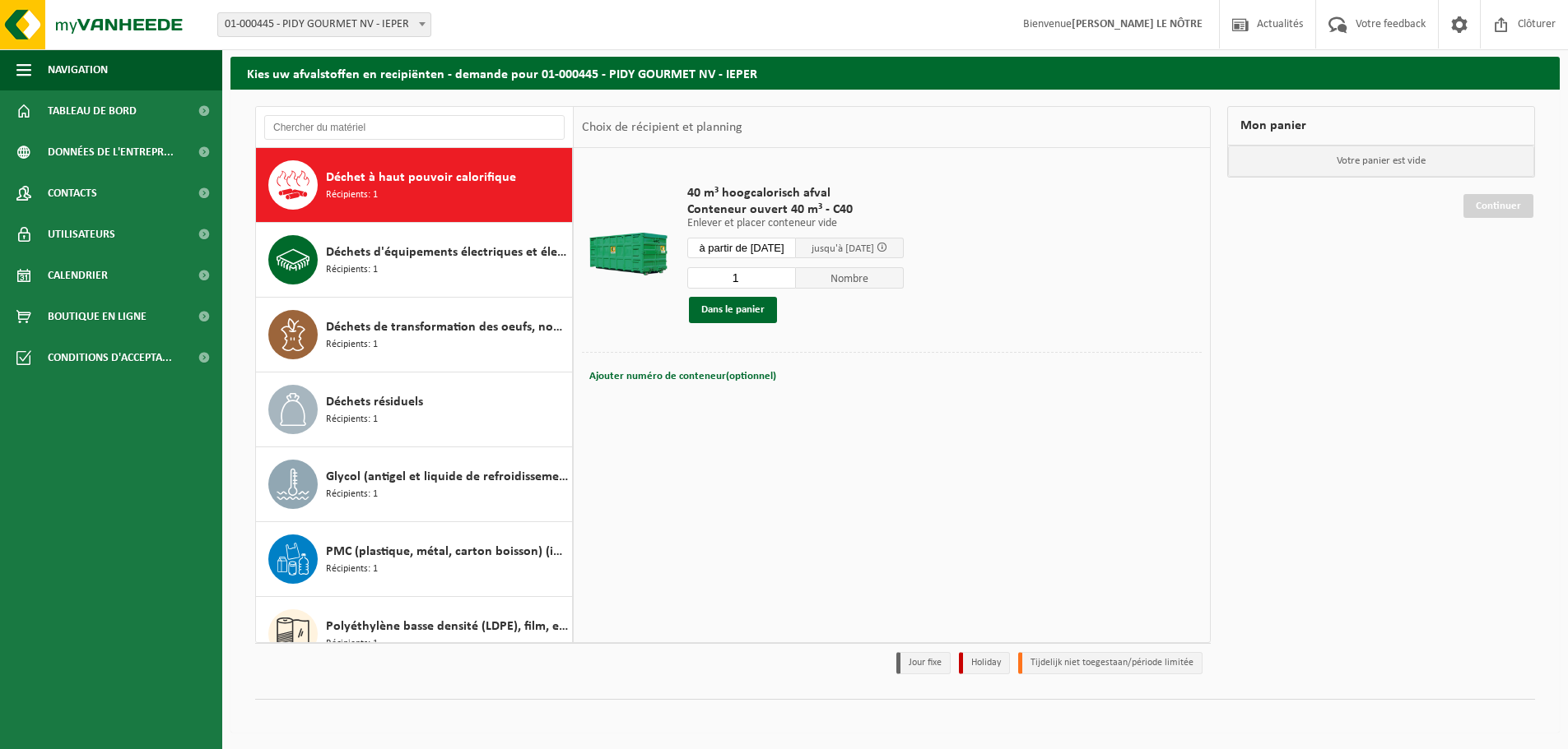
click at [782, 248] on input "à partir de [DATE]" at bounding box center [741, 248] width 108 height 20
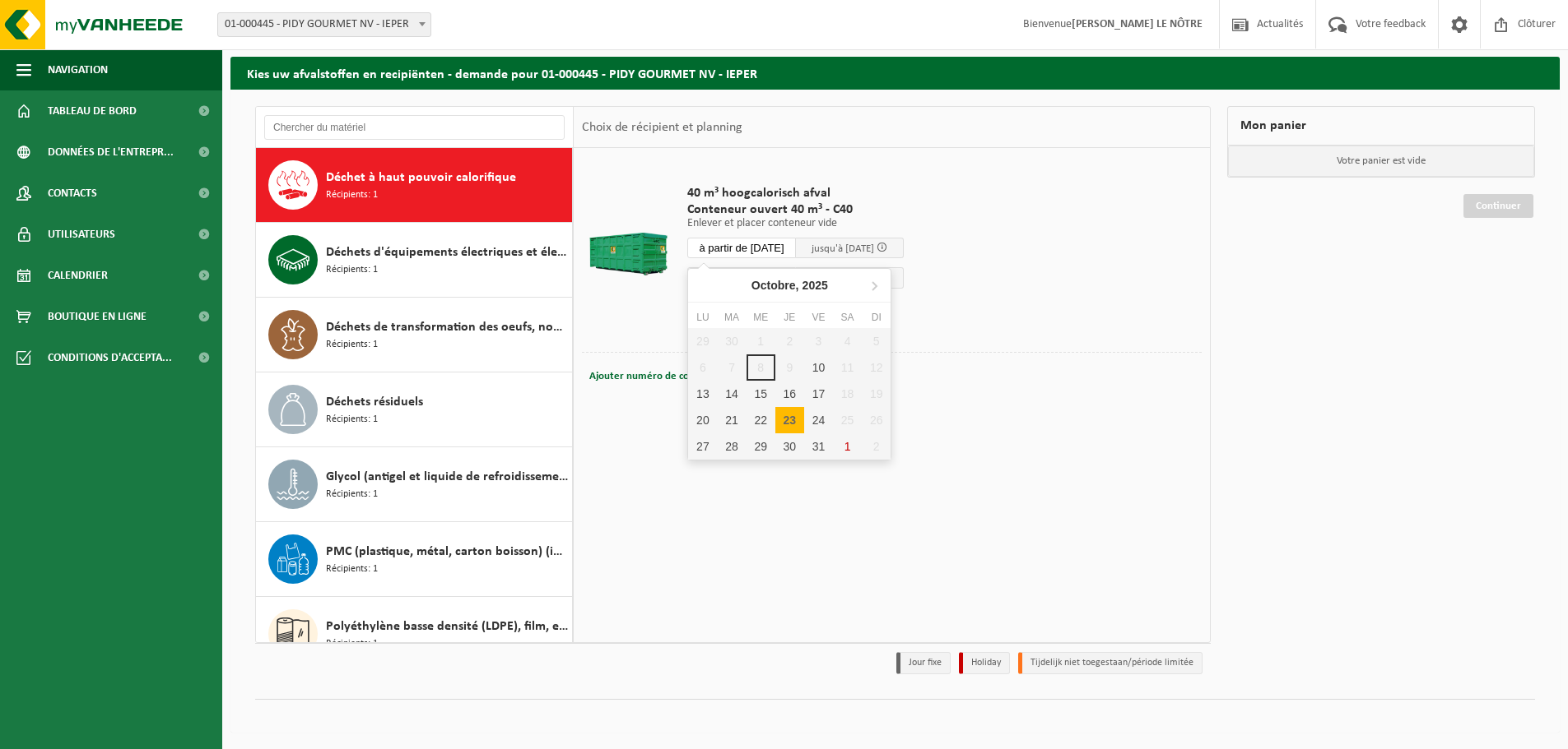
click at [874, 270] on nav "Octobre, 2025" at bounding box center [789, 286] width 202 height 34
click at [875, 280] on icon at bounding box center [875, 286] width 27 height 27
click at [790, 370] on div "6" at bounding box center [789, 368] width 28 height 27
type input "à partir de [DATE]"
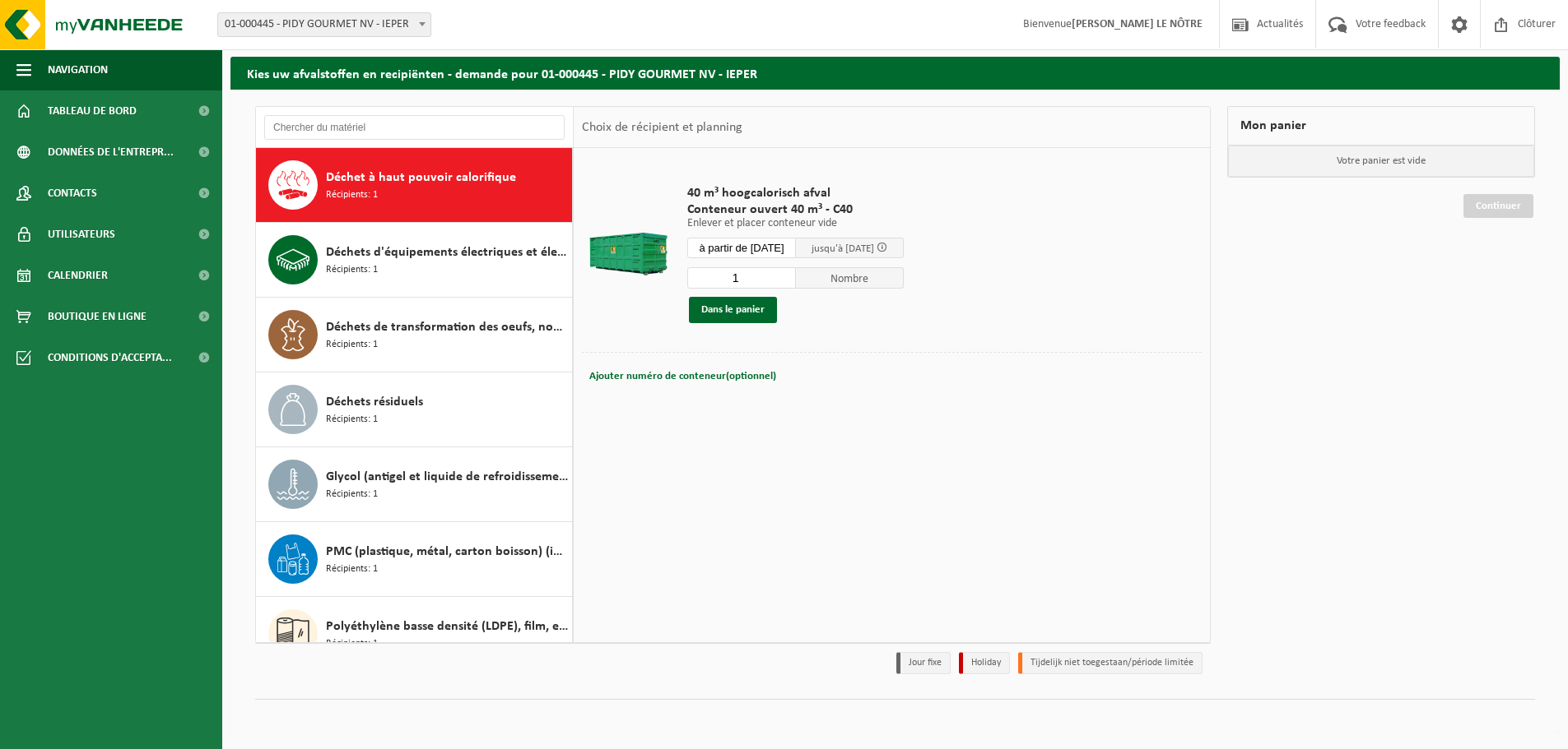
click at [765, 249] on input "à partir de [DATE]" at bounding box center [741, 248] width 108 height 20
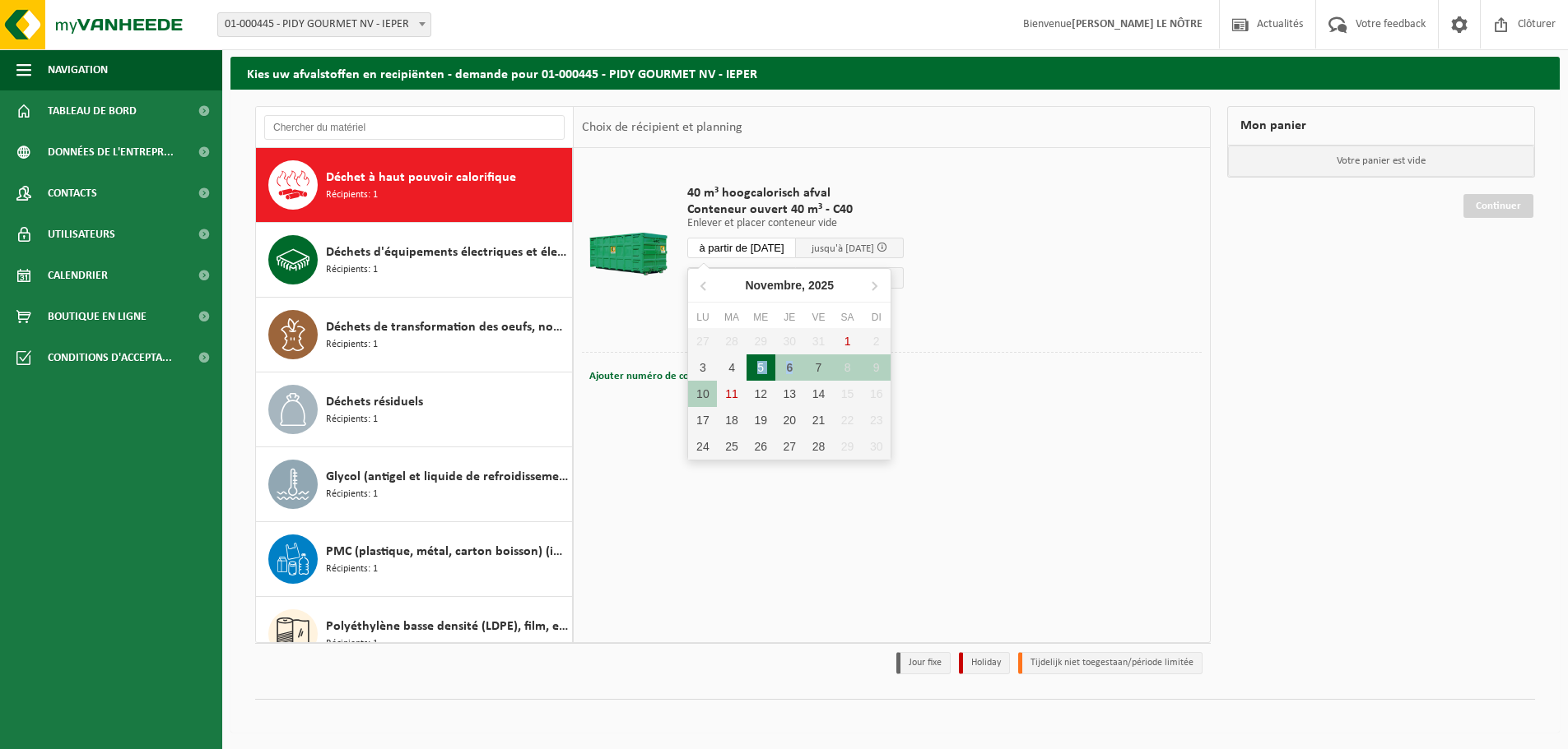
drag, startPoint x: 791, startPoint y: 365, endPoint x: 745, endPoint y: 362, distance: 46.1
click at [745, 362] on div "27 28 29 30 31 1 2 3 4 5 6 7 8 9 10 11 12 13 14 15 16 17 18 19 20 21 22 23 24 2…" at bounding box center [789, 394] width 202 height 131
click at [780, 366] on div "6" at bounding box center [789, 368] width 28 height 27
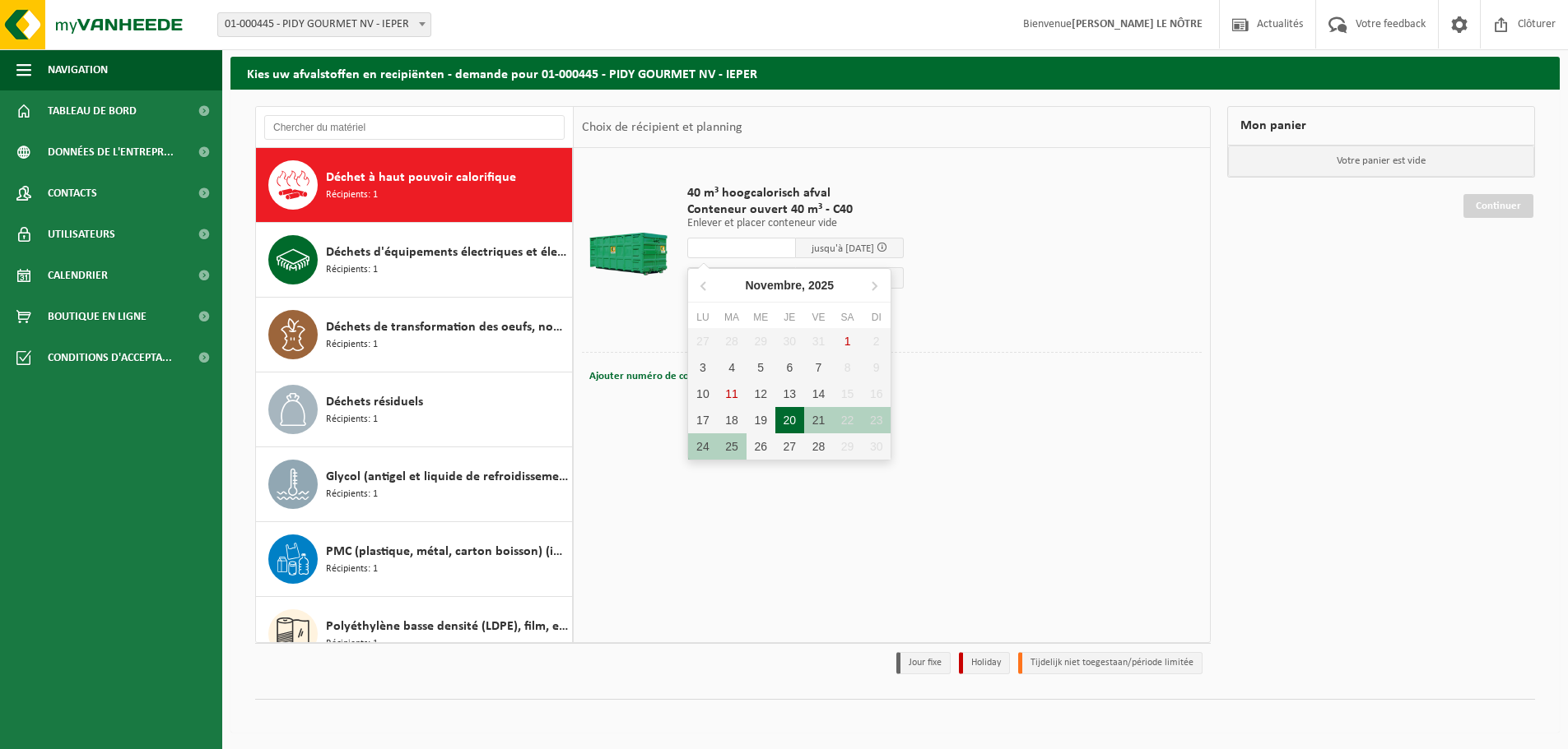
click at [793, 416] on div "20" at bounding box center [789, 421] width 28 height 27
type input "à partir de [DATE]"
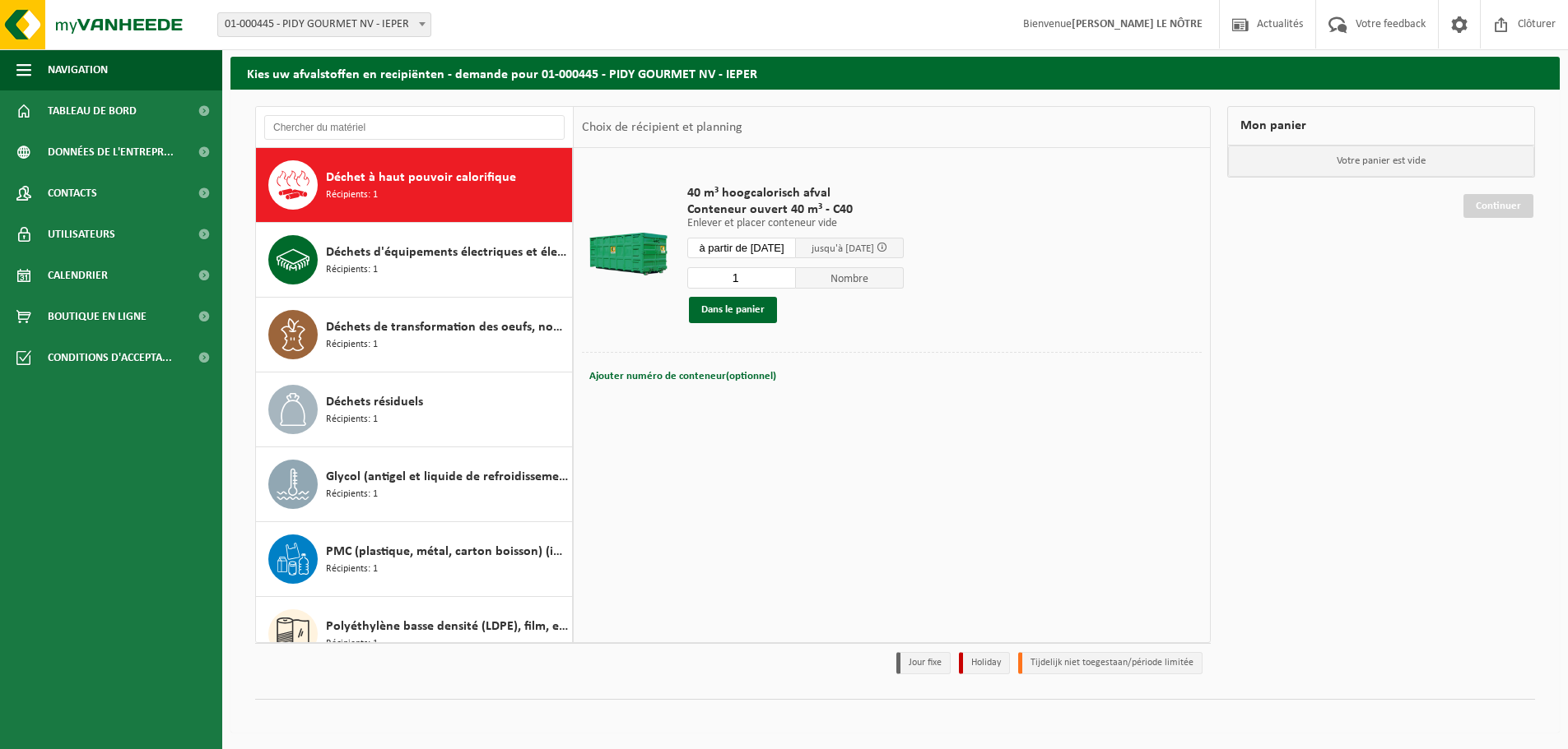
click at [796, 283] on input "1" at bounding box center [741, 278] width 108 height 21
click at [796, 276] on input "2" at bounding box center [741, 278] width 108 height 21
click at [796, 276] on input "3" at bounding box center [741, 278] width 108 height 21
click at [796, 276] on input "4" at bounding box center [741, 278] width 108 height 21
click at [796, 276] on input "5" at bounding box center [741, 278] width 108 height 21
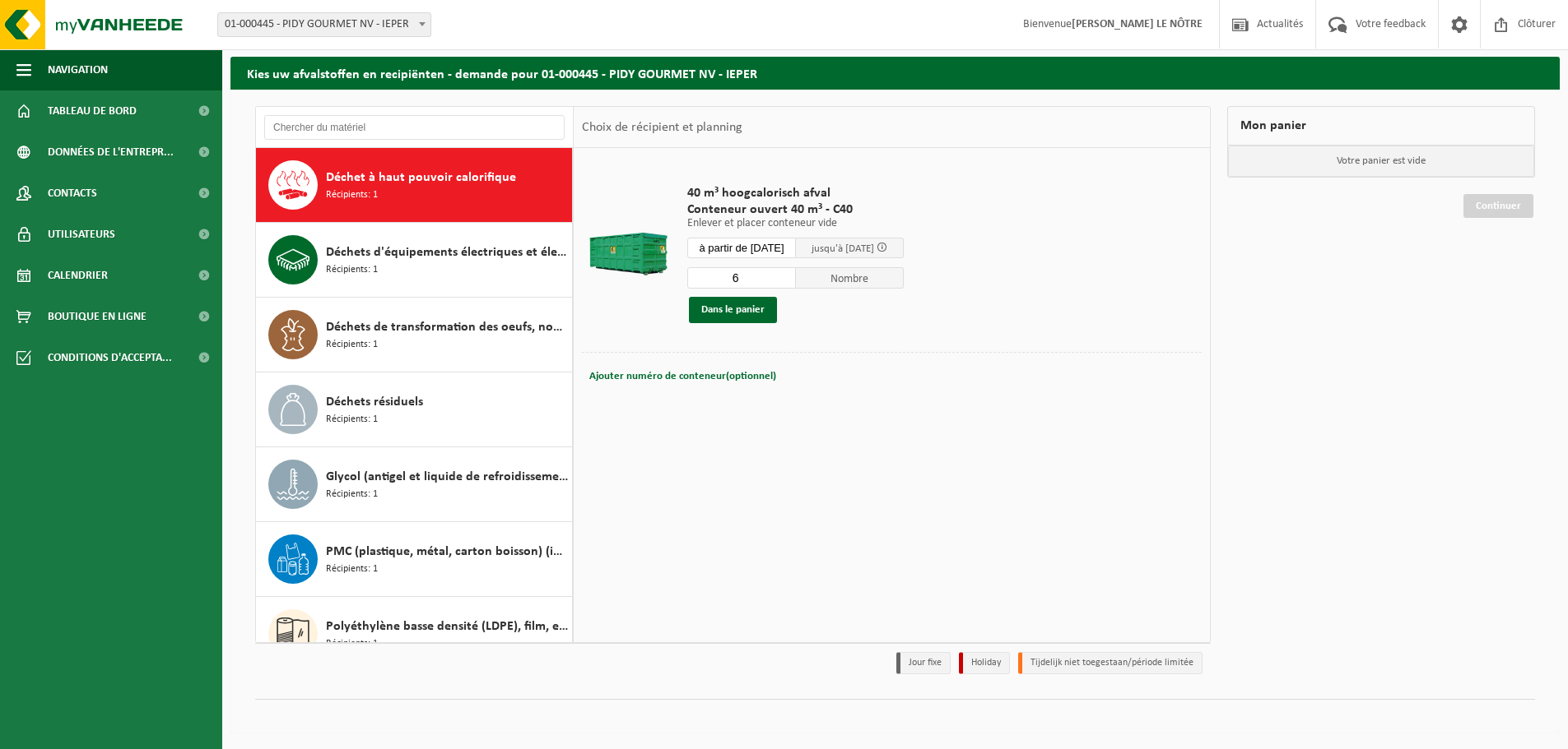
click at [796, 276] on input "6" at bounding box center [741, 278] width 108 height 21
type input "7"
click at [796, 276] on input "7" at bounding box center [741, 278] width 108 height 21
click at [838, 276] on span "Nombre" at bounding box center [850, 278] width 108 height 21
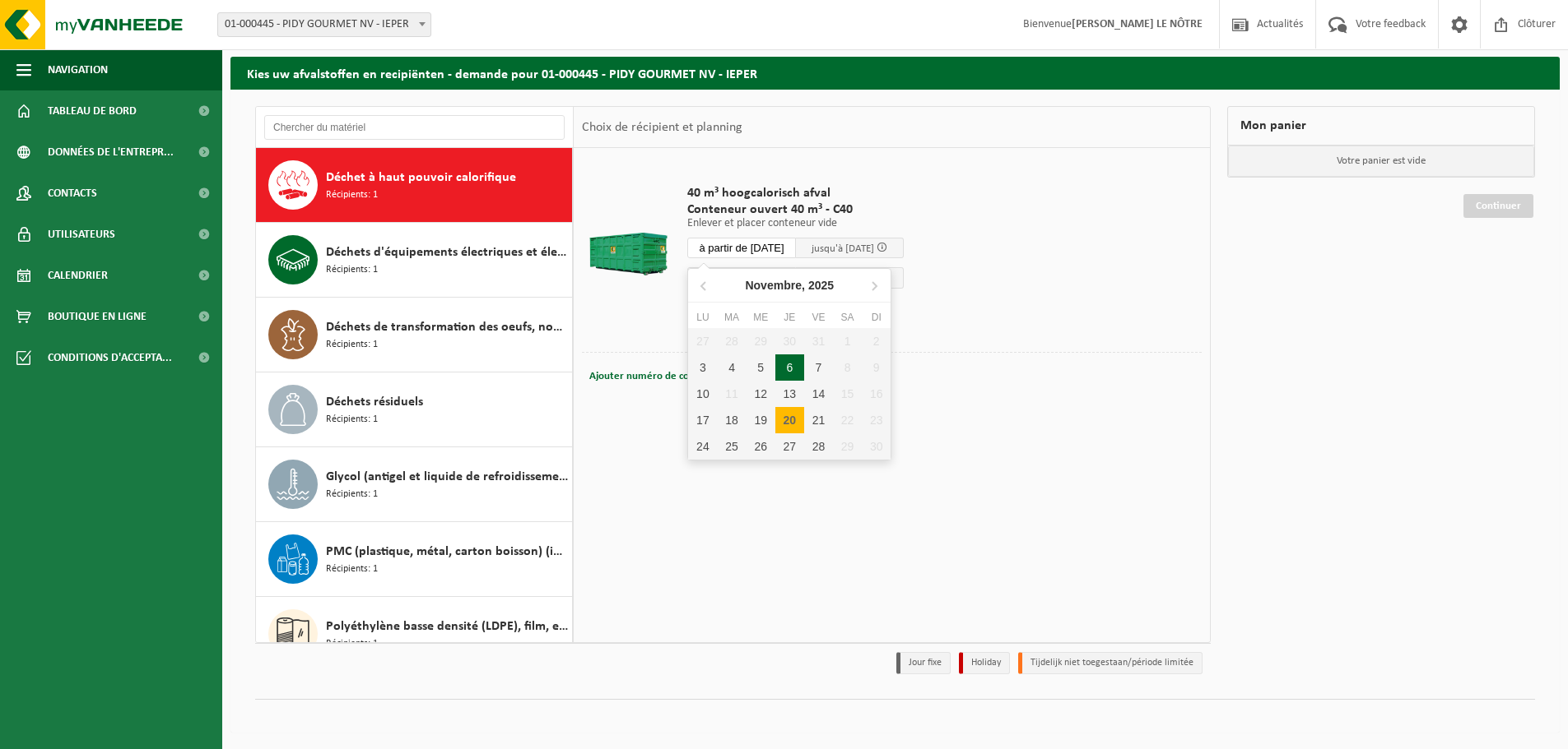
click at [783, 250] on input "à partir de [DATE]" at bounding box center [741, 248] width 108 height 20
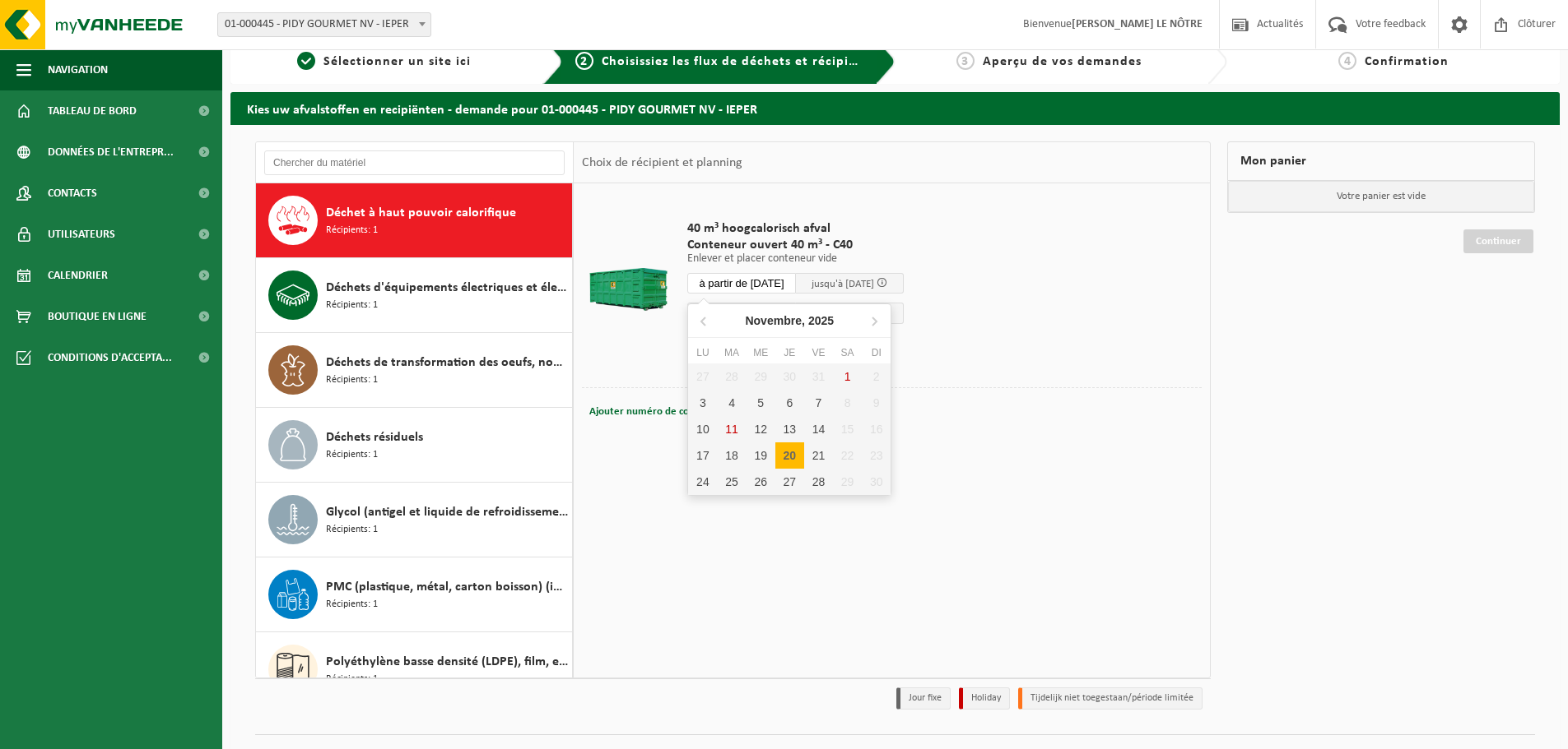
scroll to position [0, 0]
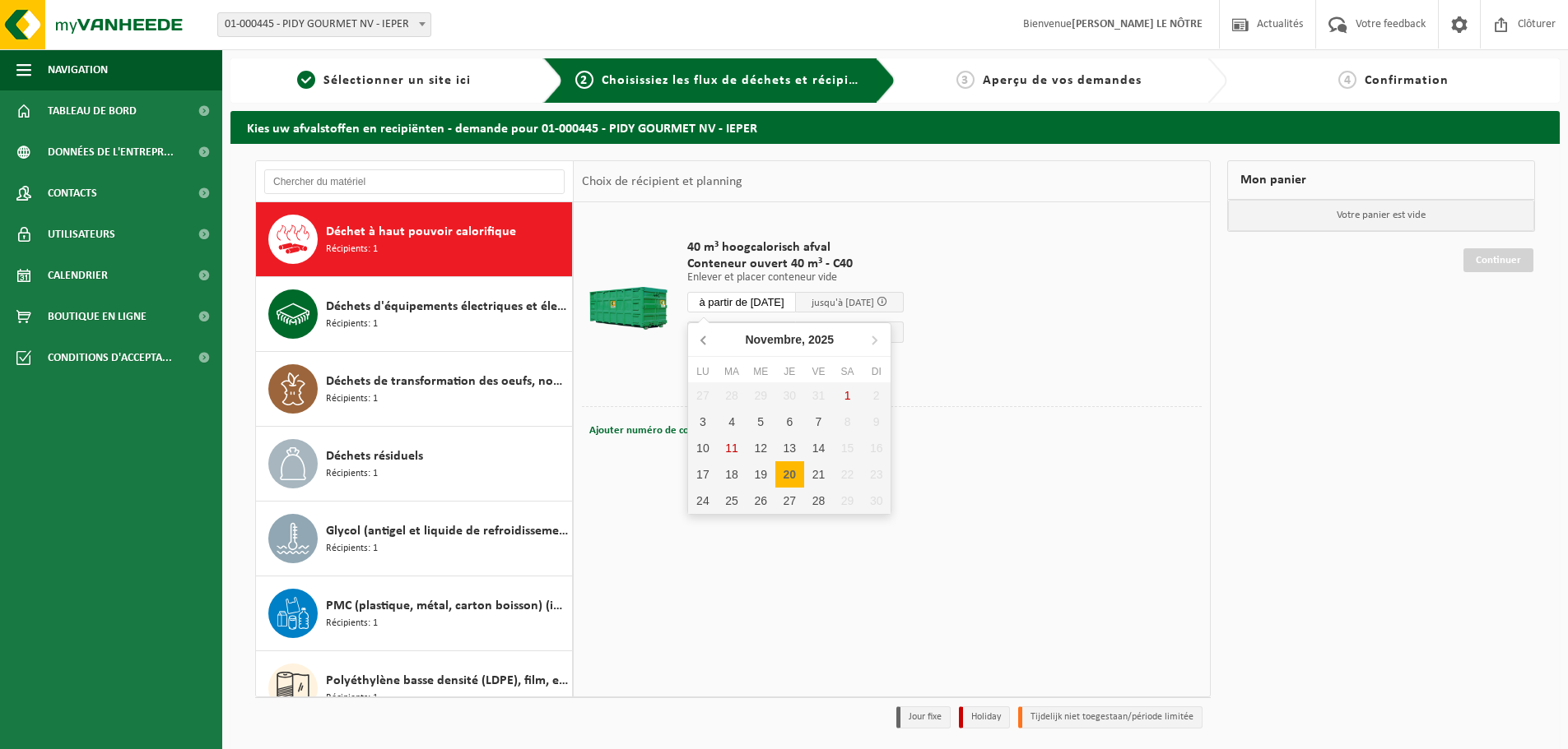
click at [706, 342] on icon at bounding box center [705, 340] width 27 height 27
click at [791, 480] on div "23" at bounding box center [789, 475] width 28 height 27
type input "à partir de [DATE]"
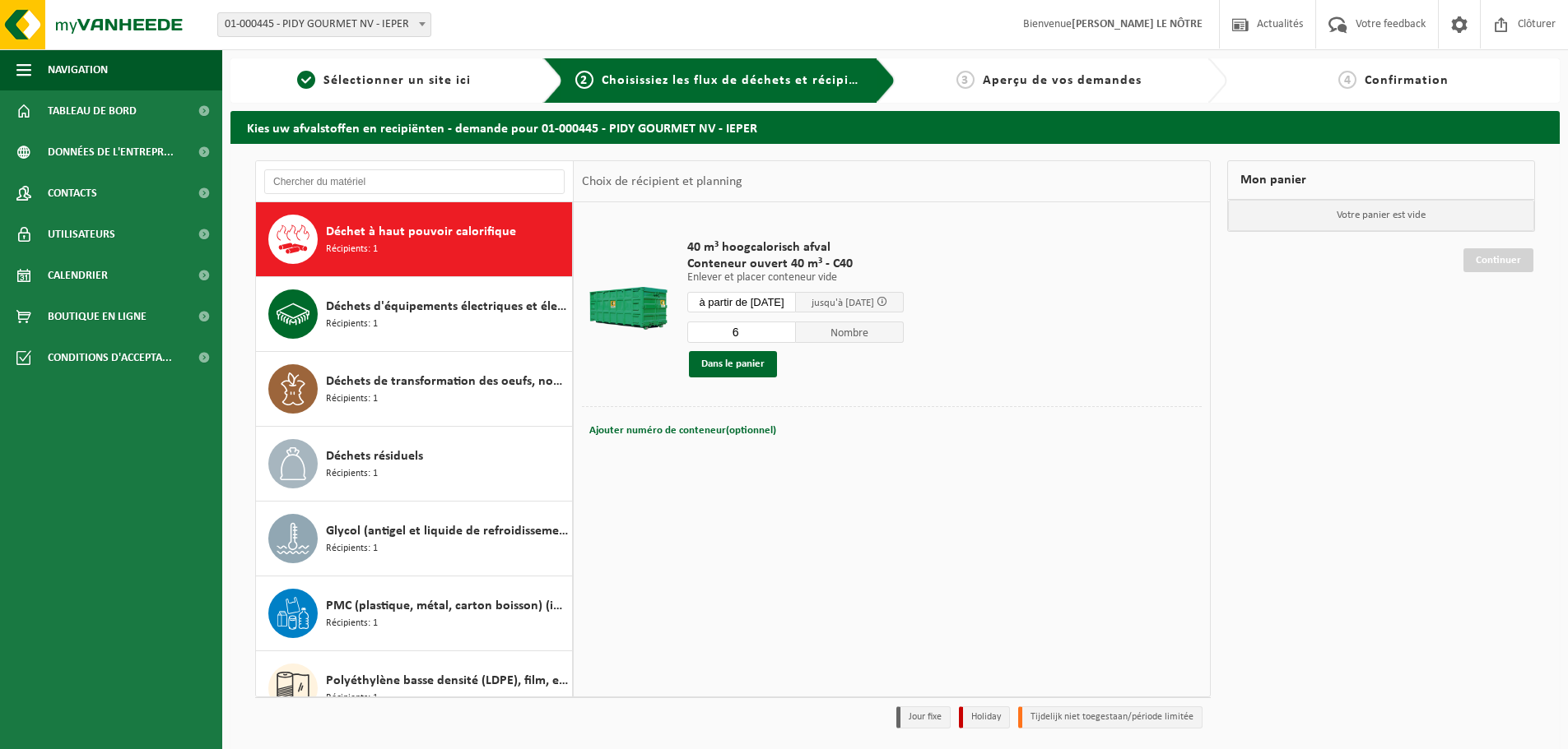
click at [796, 336] on input "6" at bounding box center [741, 332] width 108 height 21
click at [796, 336] on input "5" at bounding box center [741, 332] width 108 height 21
click at [796, 336] on input "4" at bounding box center [741, 332] width 108 height 21
click at [796, 336] on input "3" at bounding box center [741, 332] width 108 height 21
click at [796, 336] on input "2" at bounding box center [741, 332] width 108 height 21
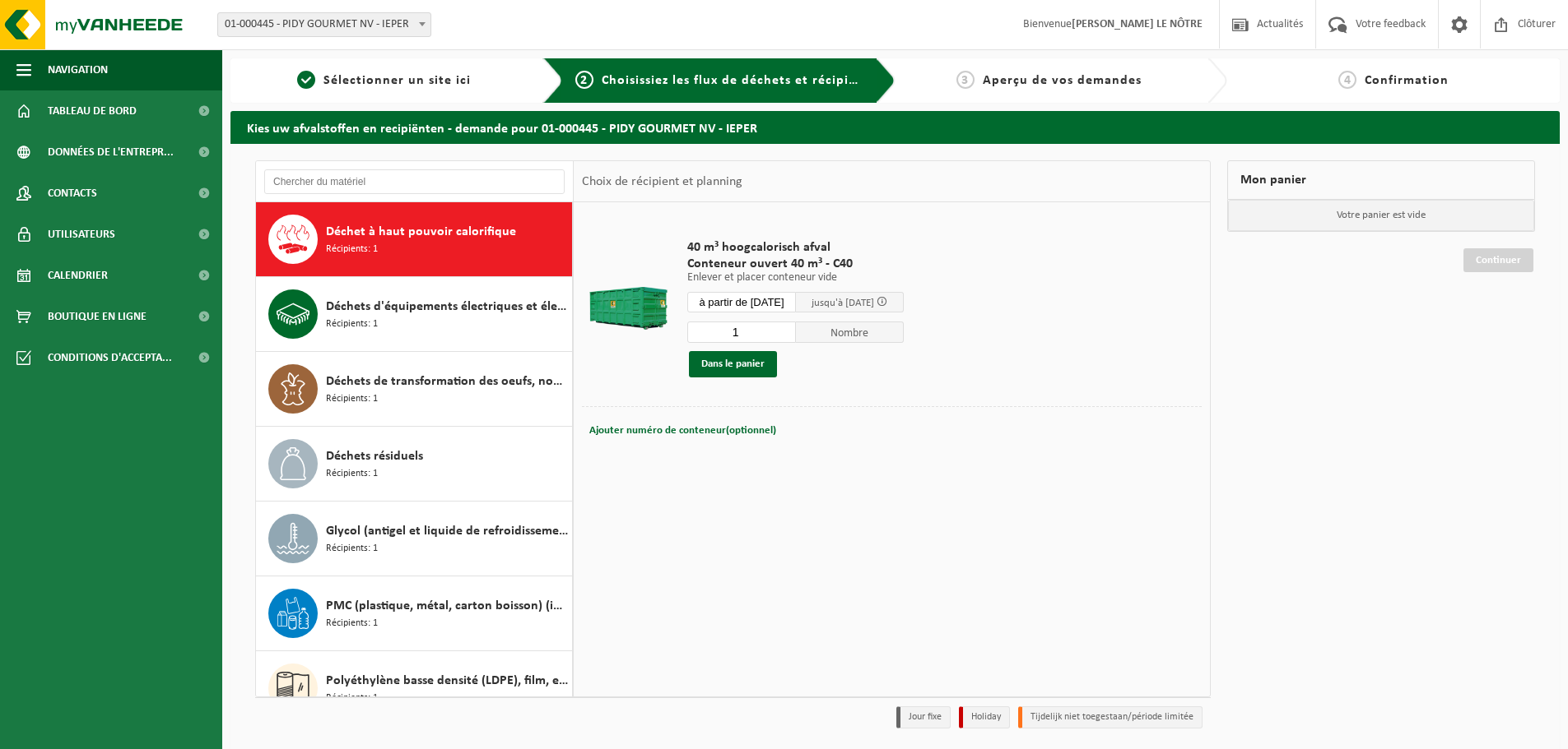
type input "1"
click at [796, 336] on input "1" at bounding box center [741, 332] width 108 height 21
drag, startPoint x: 832, startPoint y: 334, endPoint x: 845, endPoint y: 328, distance: 14.3
click at [833, 334] on span "Nombre" at bounding box center [850, 332] width 108 height 21
click at [887, 304] on span at bounding box center [882, 302] width 11 height 11
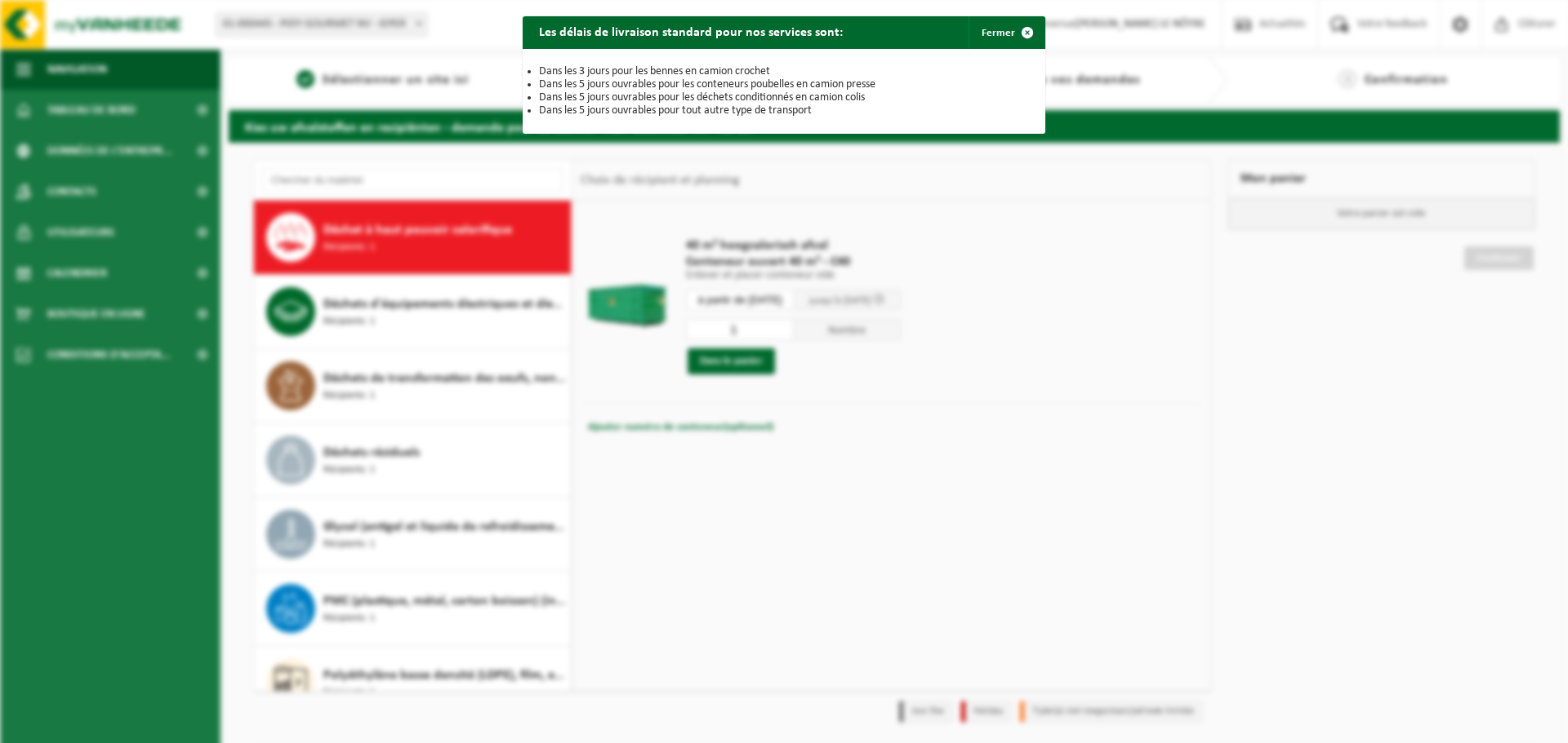
click at [917, 324] on div "Les délais de livraison standard pour nos services sont: Fermer Dans les 3 jour…" at bounding box center [784, 372] width 1568 height 743
